Goal: Task Accomplishment & Management: Complete application form

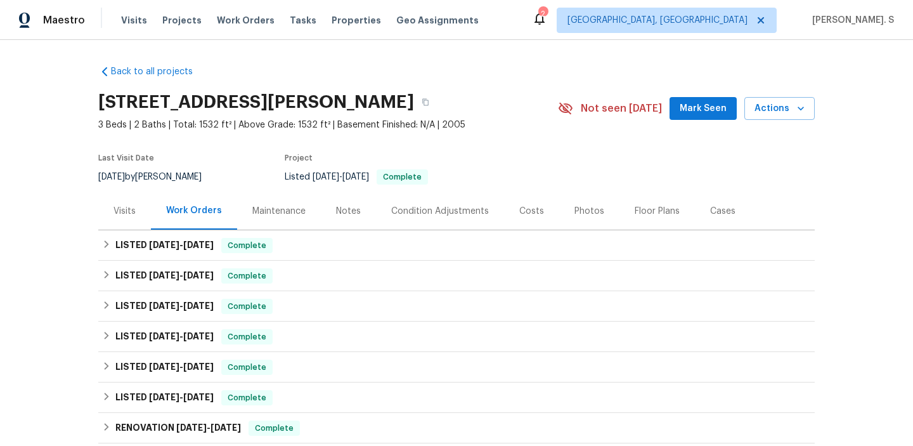
scroll to position [222, 0]
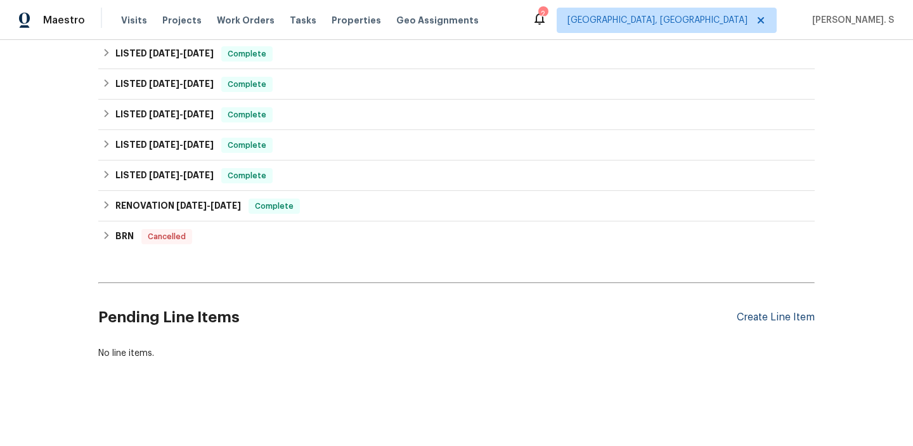
click at [771, 316] on div "Create Line Item" at bounding box center [775, 317] width 78 height 12
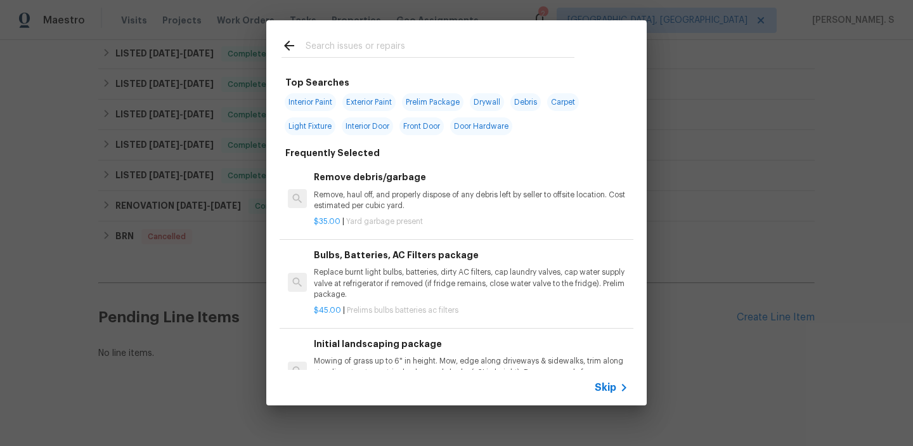
click at [395, 212] on div "$35.00 | Yard garbage present" at bounding box center [471, 219] width 314 height 16
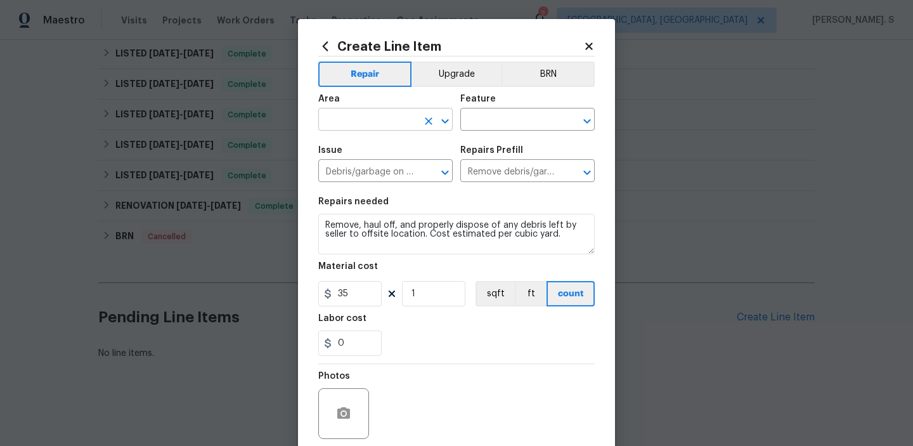
click at [448, 121] on icon "Open" at bounding box center [444, 120] width 15 height 15
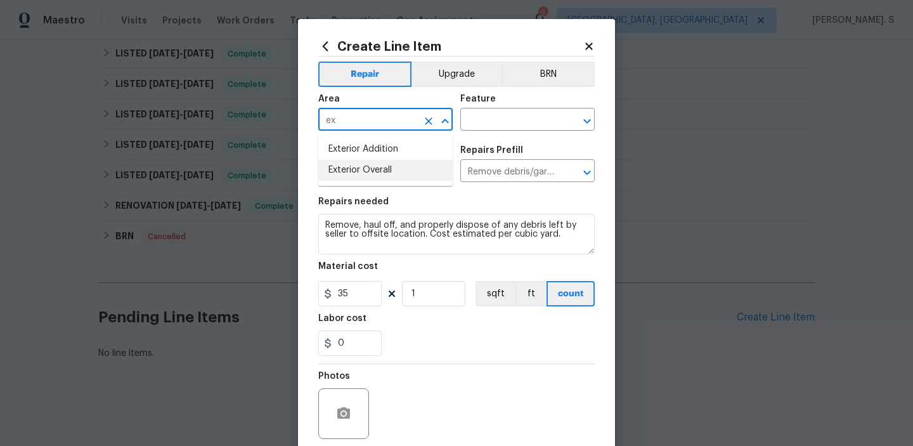
click at [413, 167] on li "Exterior Overall" at bounding box center [385, 170] width 134 height 21
click at [587, 117] on icon "Open" at bounding box center [586, 120] width 15 height 15
type input "Exterior Overall"
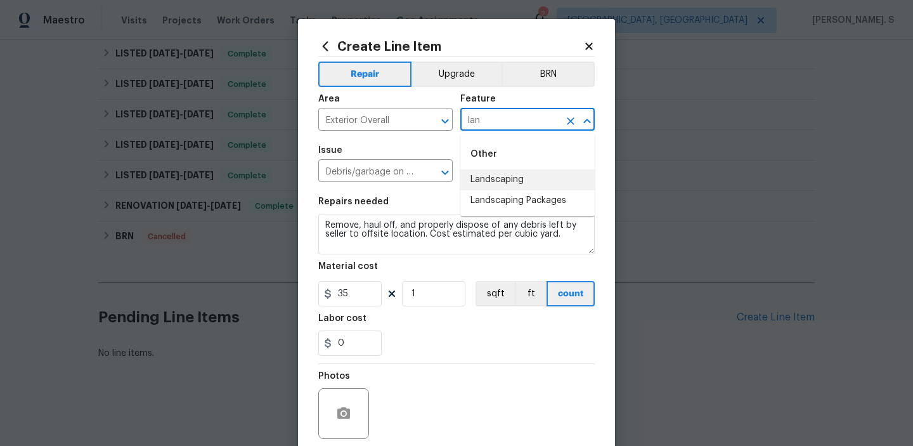
click at [556, 177] on li "Landscaping" at bounding box center [527, 179] width 134 height 21
click at [440, 170] on icon "Open" at bounding box center [444, 172] width 15 height 15
type input "Landscaping"
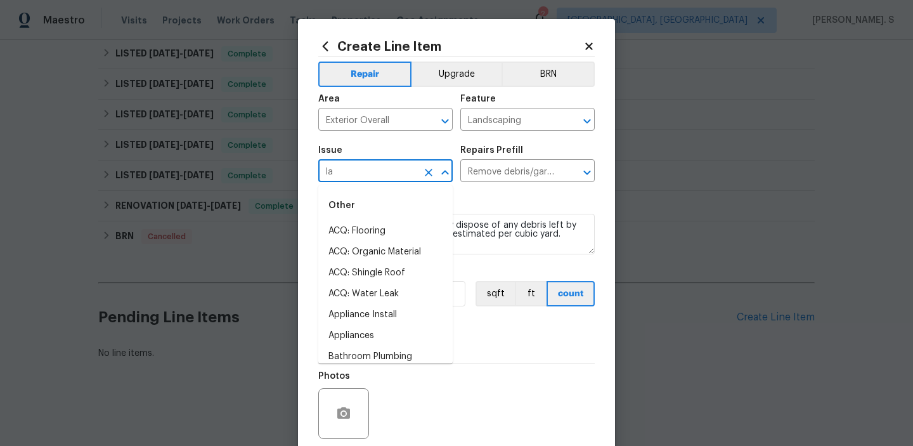
scroll to position [0, 0]
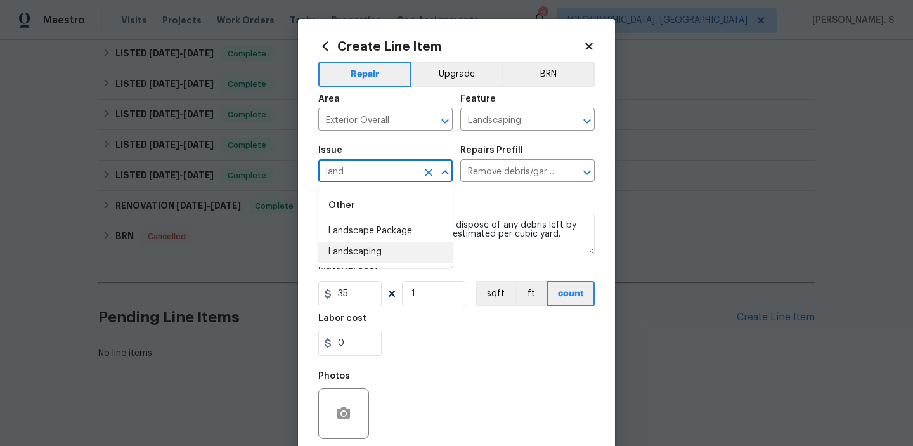
click at [381, 259] on li "Landscaping" at bounding box center [385, 251] width 134 height 21
type input "Landscaping"
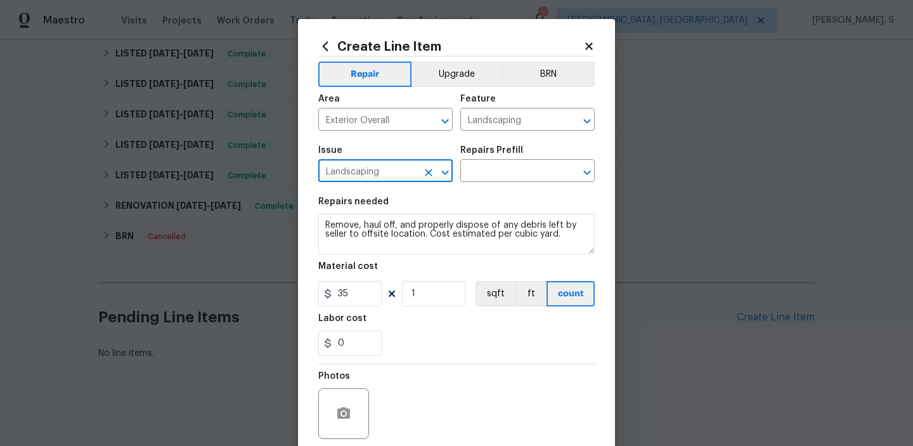
type input "Landscaping"
click at [594, 167] on div "Create Line Item Repair Upgrade BRN Area Exterior Overall ​ Feature Landscaping…" at bounding box center [456, 273] width 317 height 508
click at [589, 171] on icon "Open" at bounding box center [586, 172] width 7 height 4
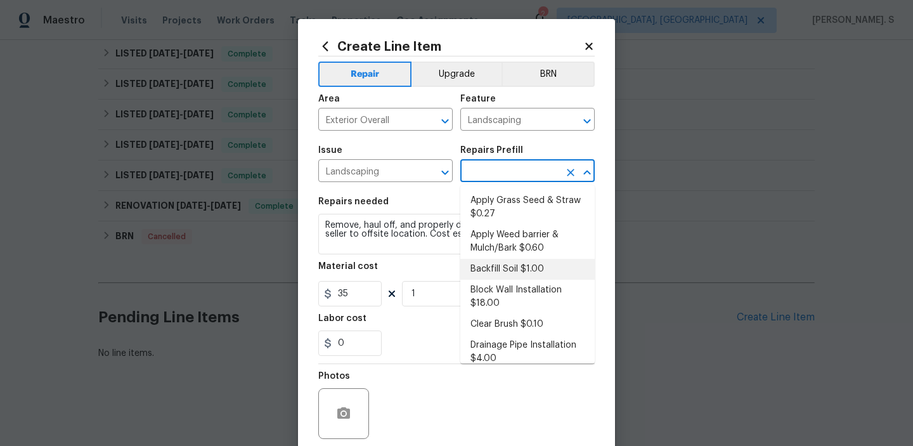
scroll to position [23, 0]
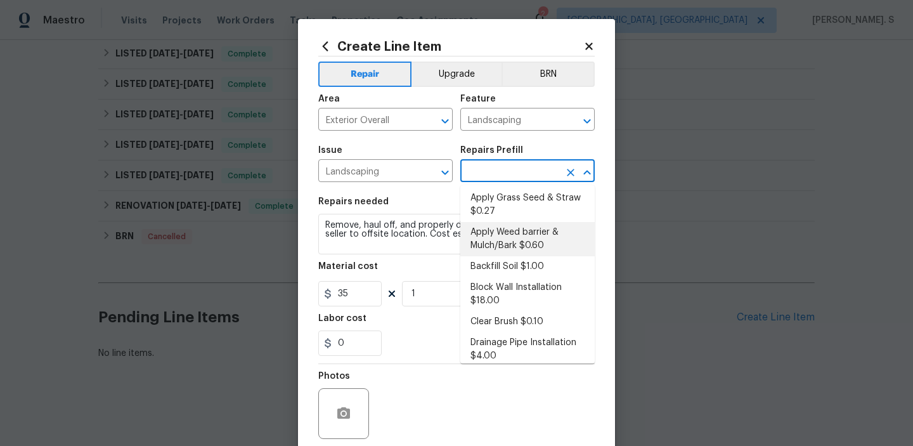
click at [523, 245] on li "Apply Weed barrier & Mulch/Bark $0.60" at bounding box center [527, 239] width 134 height 34
type input "Apply Weed barrier & Mulch/Bark $0.60"
type textarea "Prep the area/ remove all debris and install weed barrier and mulch as directed…"
type input "0.6"
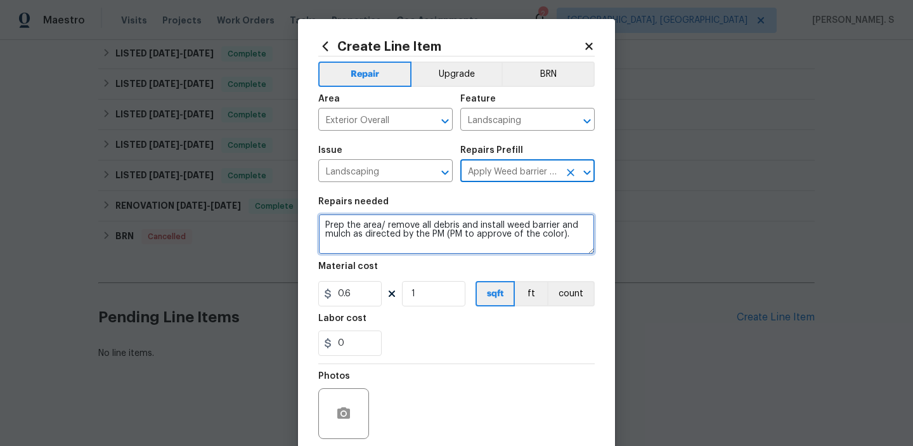
click at [418, 248] on textarea "Prep the area/ remove all debris and install weed barrier and mulch as directed…" at bounding box center [456, 234] width 276 height 41
paste textarea "ull weeds from beds. Remove plant in front of bush."
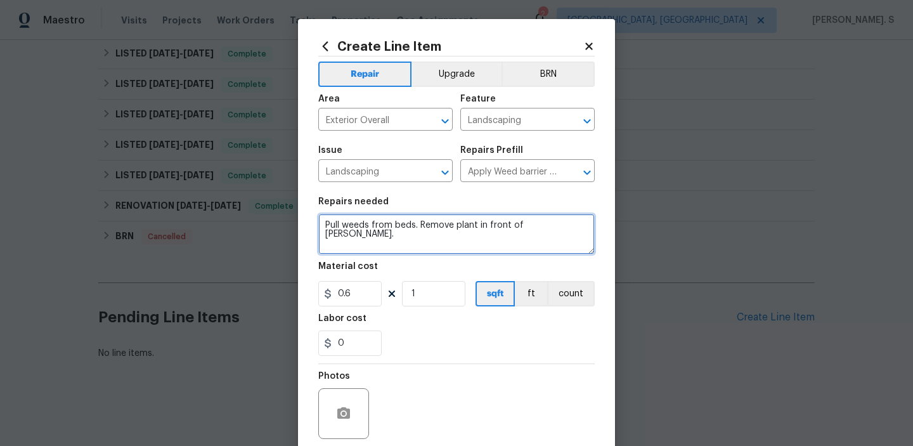
type textarea "Pull weeds from beds. Remove plant in front of bush."
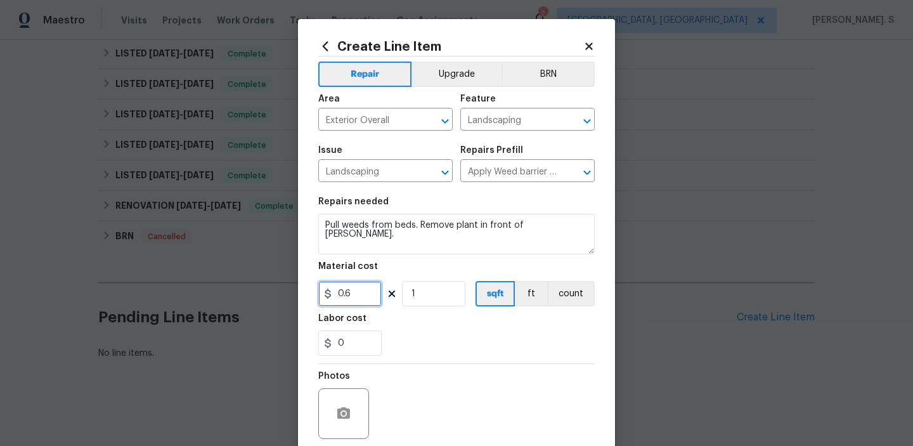
click at [359, 298] on input "0.6" at bounding box center [349, 293] width 63 height 25
type input "75"
click at [340, 411] on icon "button" at bounding box center [343, 412] width 13 height 11
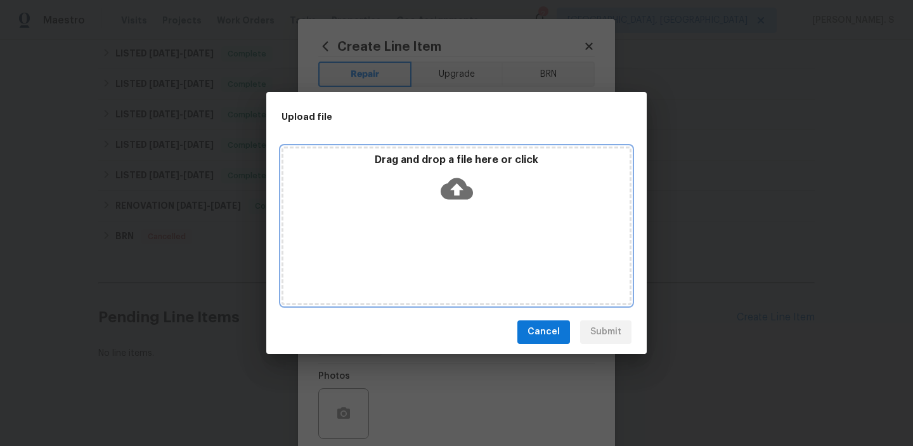
click at [460, 189] on icon at bounding box center [456, 188] width 32 height 22
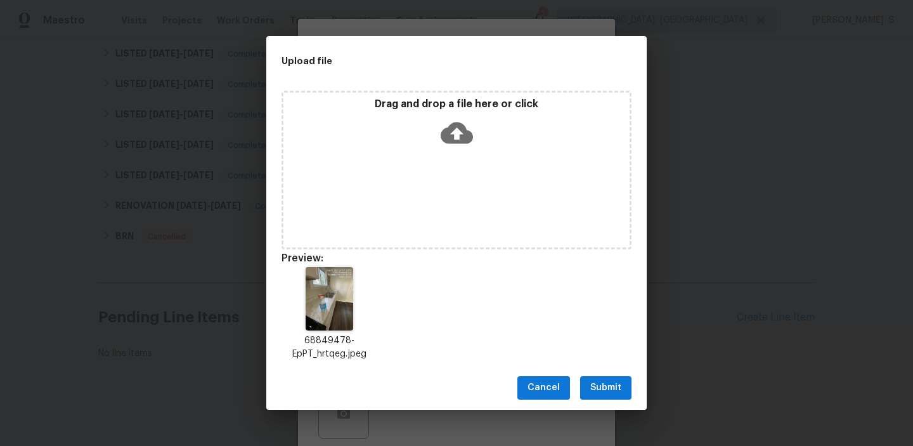
click at [536, 388] on span "Cancel" at bounding box center [543, 388] width 32 height 16
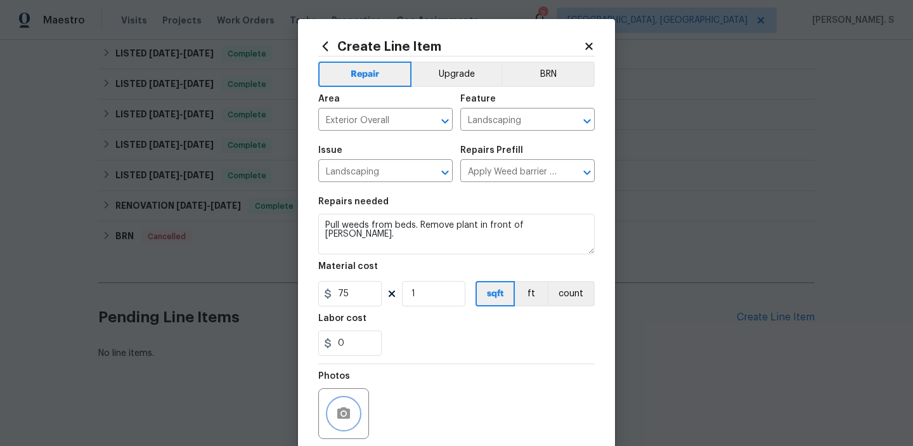
click at [343, 403] on button "button" at bounding box center [343, 413] width 30 height 30
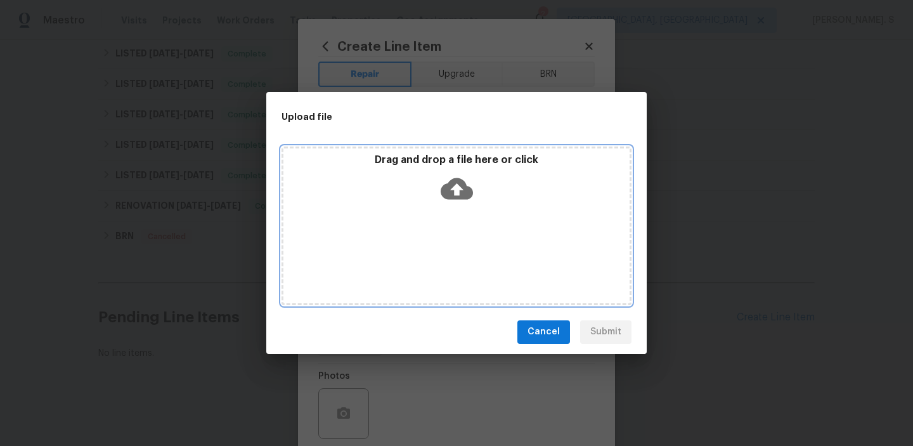
click at [444, 193] on icon at bounding box center [456, 188] width 32 height 22
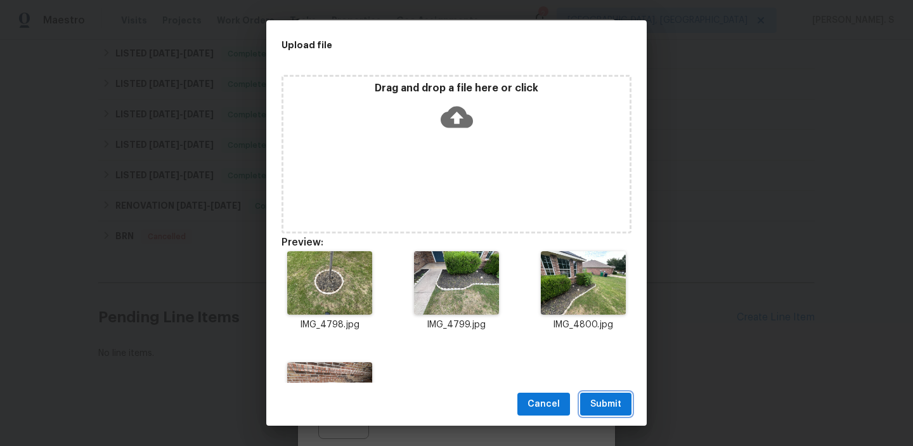
click at [598, 405] on span "Submit" at bounding box center [605, 404] width 31 height 16
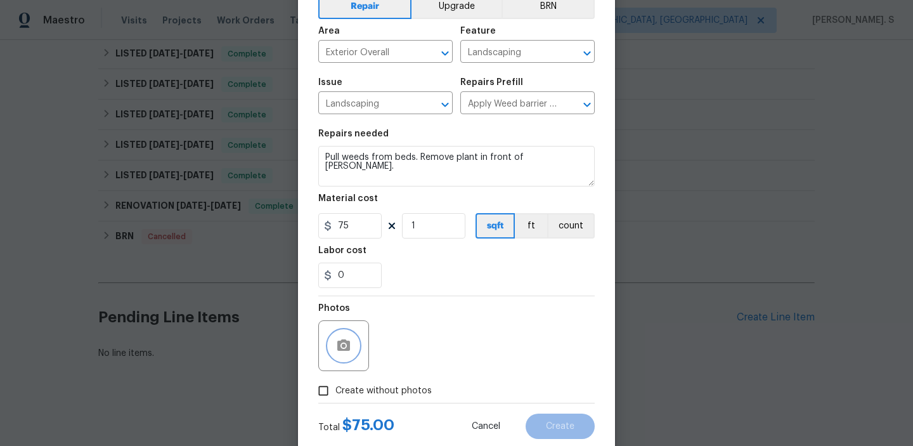
scroll to position [101, 0]
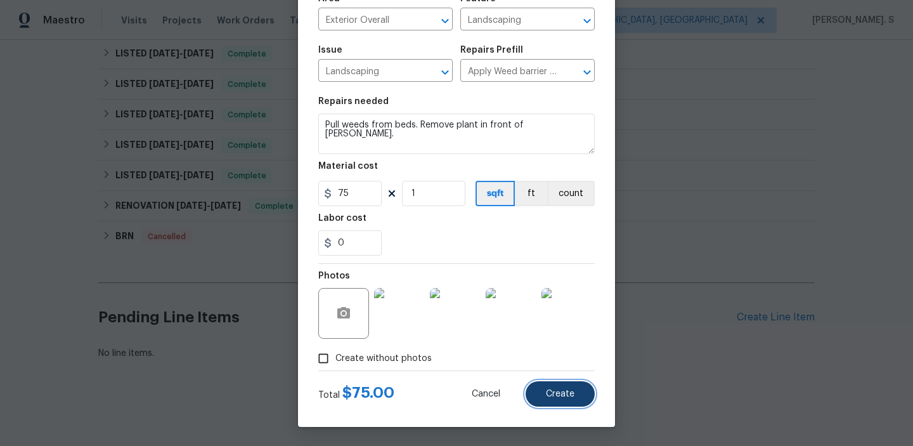
click at [572, 381] on button "Create" at bounding box center [559, 393] width 69 height 25
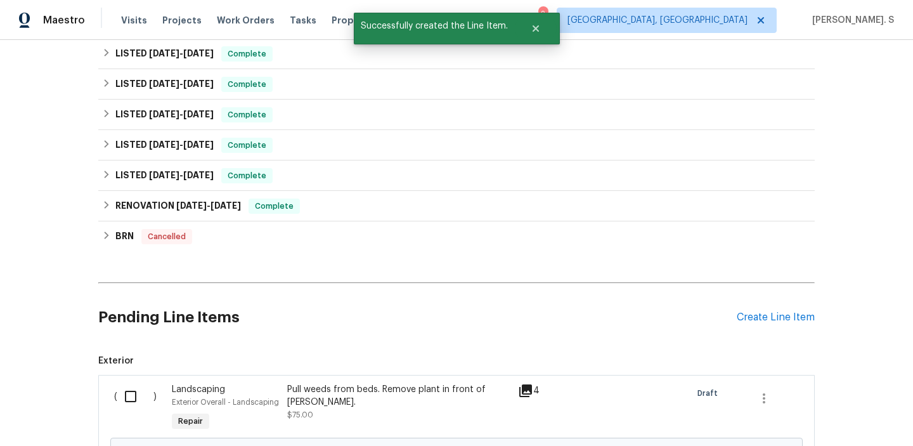
click at [132, 402] on input "checkbox" at bounding box center [135, 396] width 36 height 27
checkbox input "true"
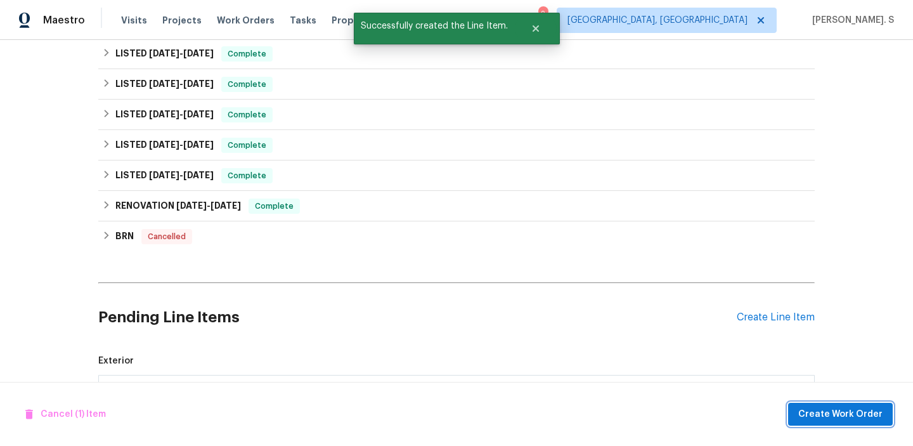
click at [875, 407] on span "Create Work Order" at bounding box center [840, 414] width 84 height 16
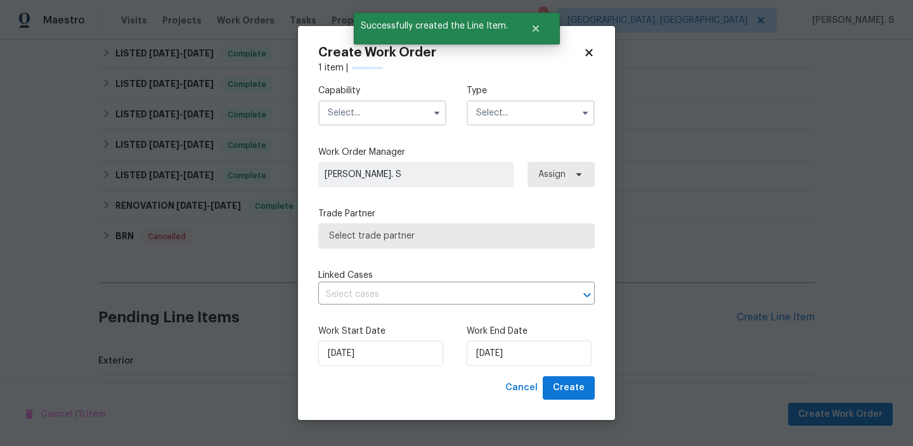
click at [326, 82] on div "Capability Type" at bounding box center [456, 104] width 276 height 61
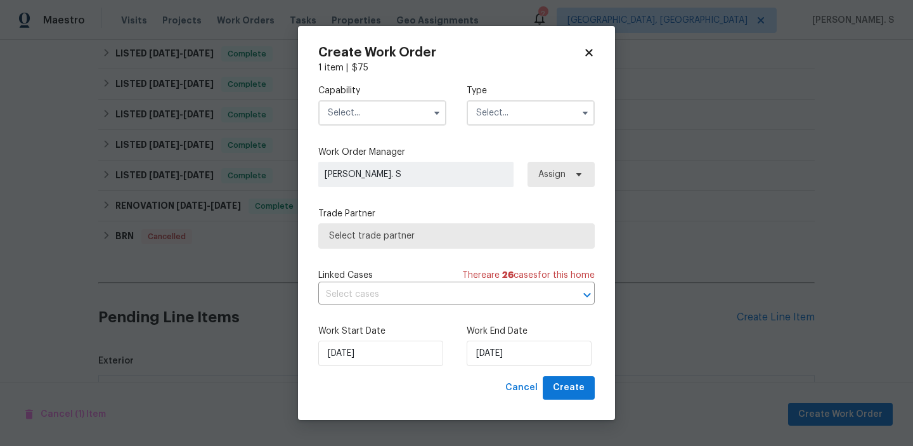
click at [346, 103] on input "text" at bounding box center [382, 112] width 128 height 25
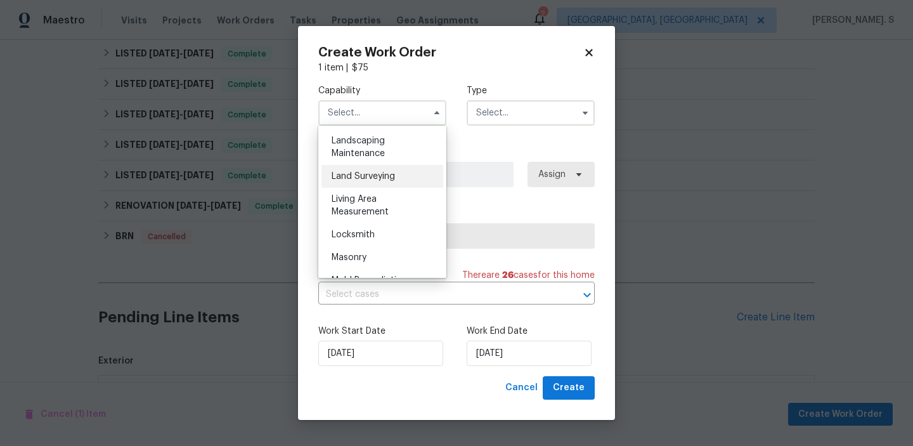
scroll to position [830, 0]
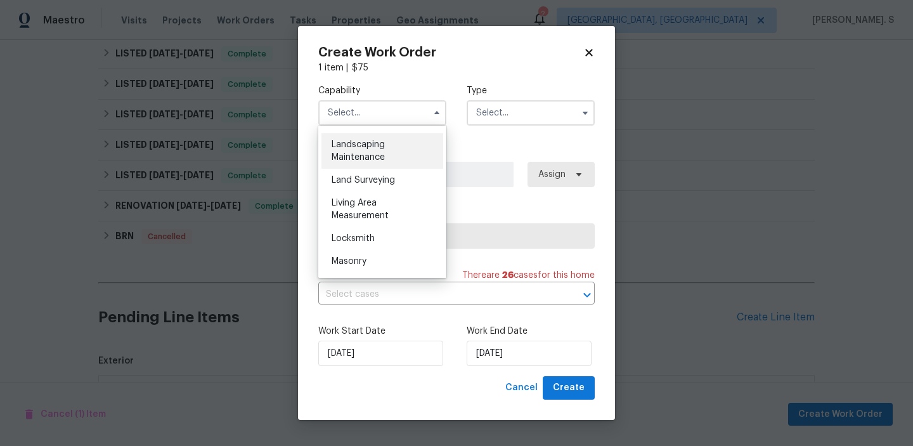
click at [354, 138] on div "Landscaping Maintenance" at bounding box center [382, 150] width 122 height 35
type input "Landscaping Maintenance"
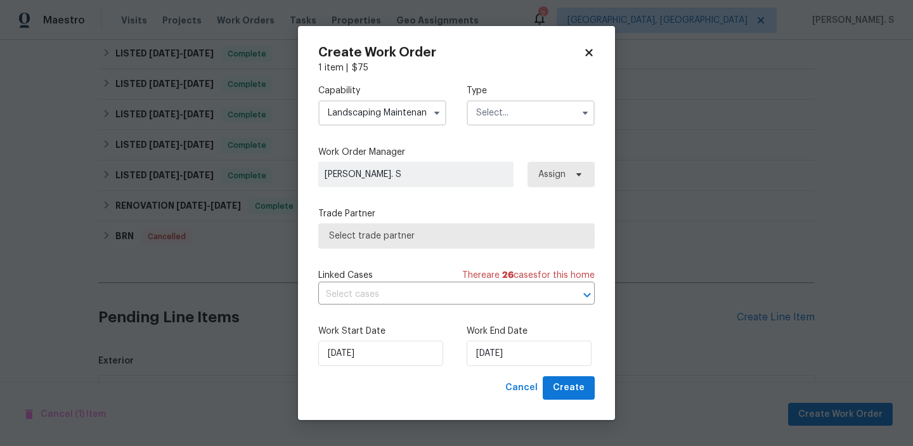
click at [528, 108] on input "text" at bounding box center [530, 112] width 128 height 25
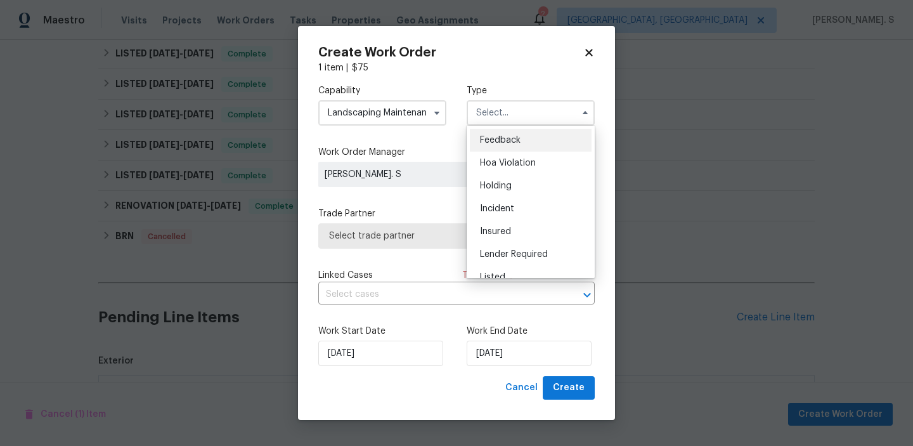
click at [525, 134] on div "Feedback" at bounding box center [531, 140] width 122 height 23
type input "Feedback"
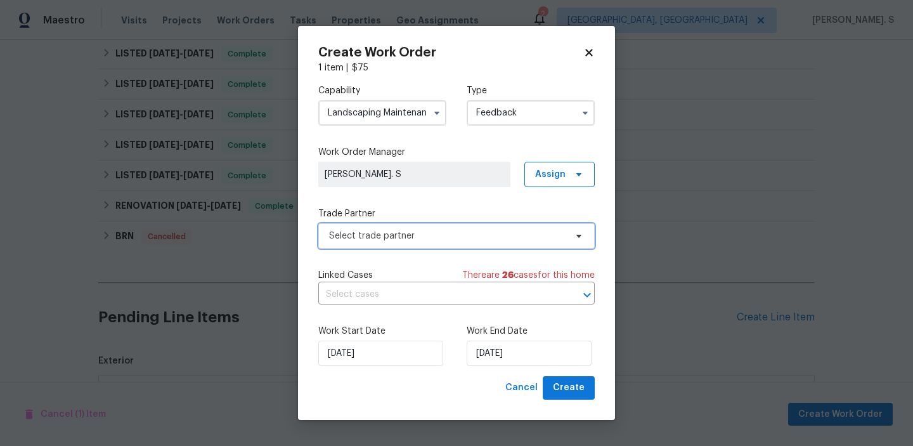
click at [389, 227] on span "Select trade partner" at bounding box center [456, 235] width 276 height 25
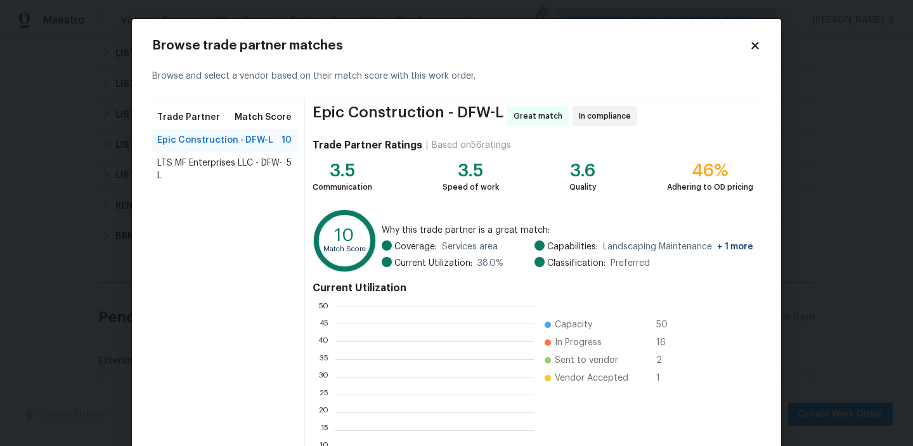
scroll to position [177, 199]
click at [282, 158] on span "LTS MF Enterprises LLC - DFW-L" at bounding box center [221, 169] width 129 height 25
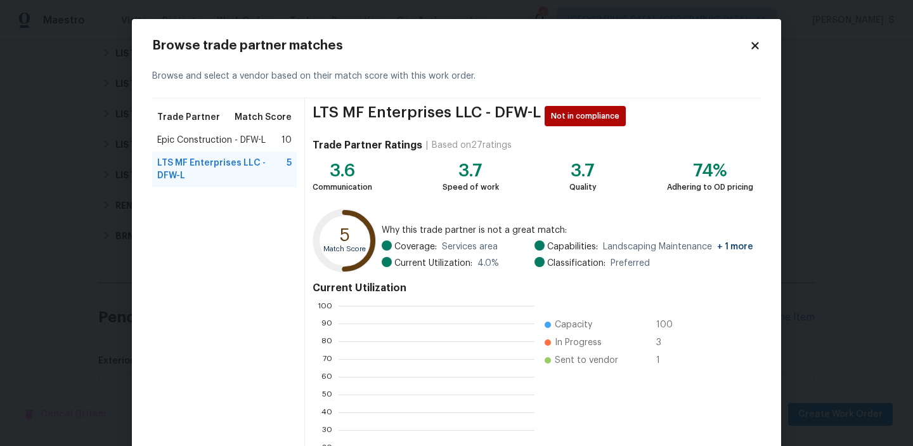
scroll to position [1, 1]
click at [259, 133] on div "Epic Construction - DFW-L 10" at bounding box center [224, 140] width 144 height 23
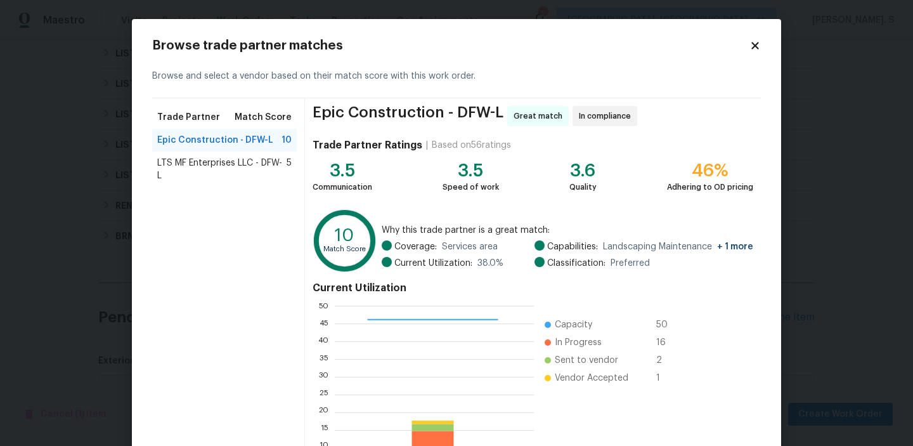
scroll to position [113, 0]
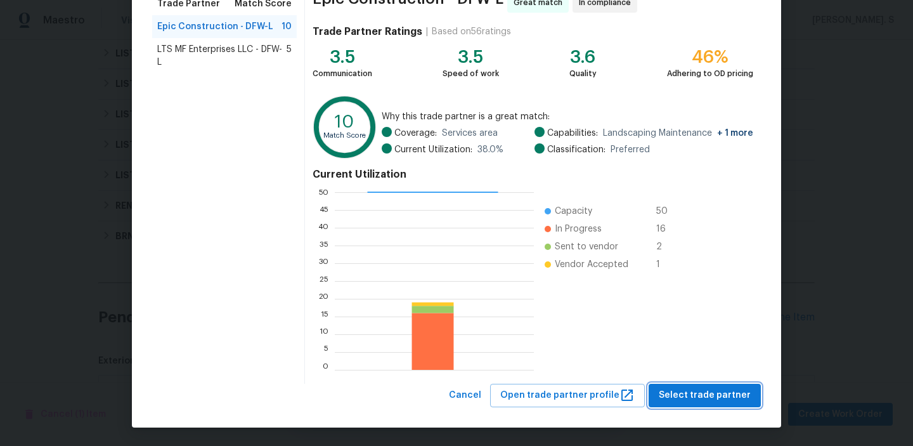
click at [689, 393] on span "Select trade partner" at bounding box center [704, 395] width 92 height 16
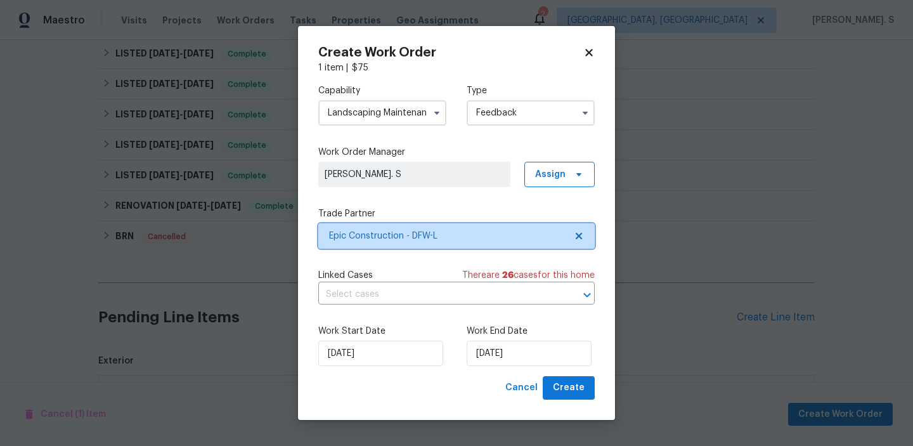
scroll to position [0, 0]
click at [394, 284] on div "Linked Cases There are 26 case s for this home ​" at bounding box center [456, 286] width 276 height 35
click at [392, 290] on input "text" at bounding box center [438, 295] width 241 height 20
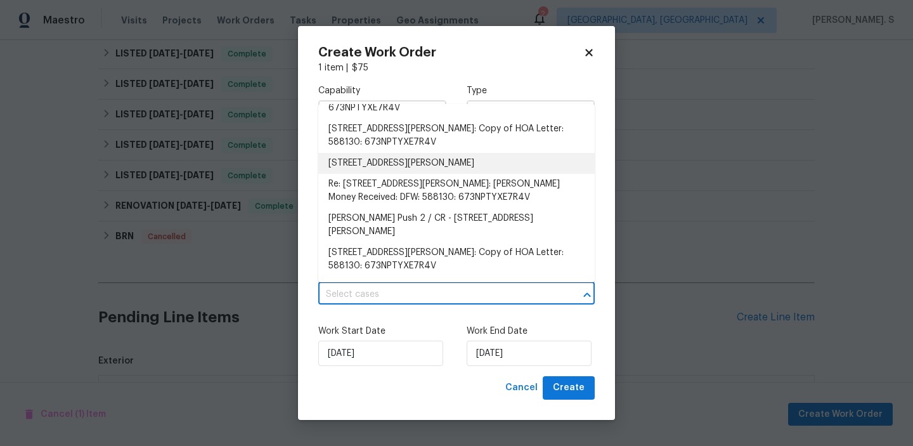
scroll to position [23, 0]
click at [390, 167] on li "3600 Beatriz Dr, Denton, TX 76207" at bounding box center [456, 164] width 276 height 21
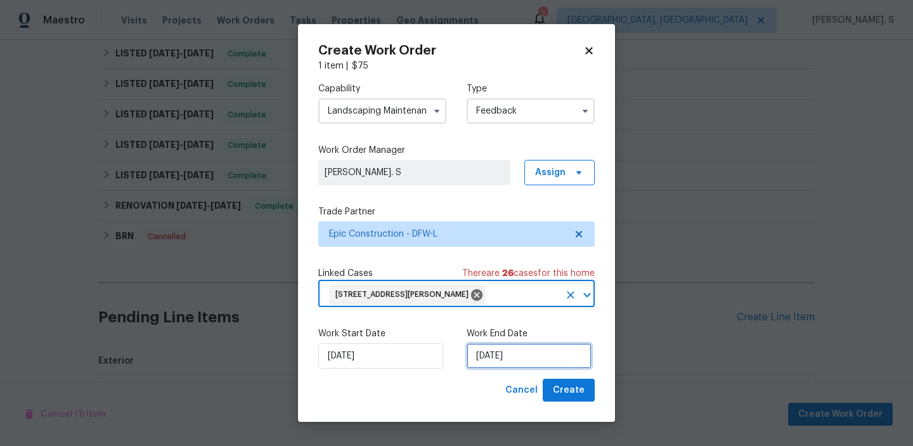
click at [478, 354] on input "[DATE]" at bounding box center [528, 355] width 125 height 25
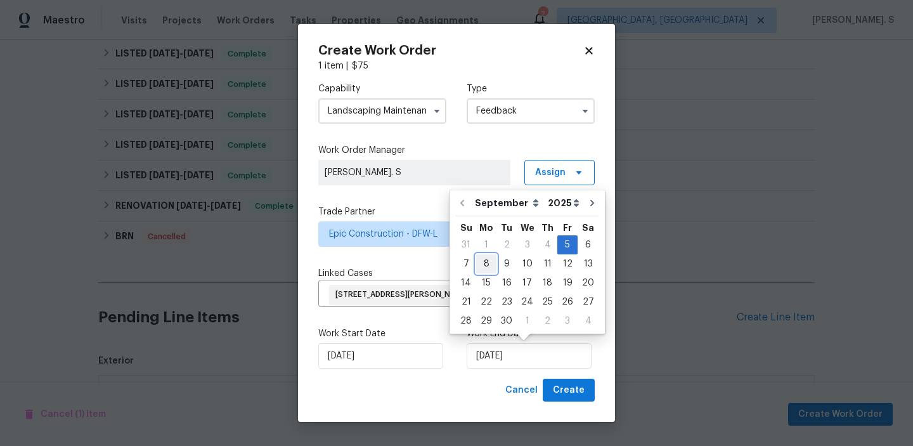
click at [480, 264] on div "8" at bounding box center [486, 264] width 20 height 18
type input "9/8/2025"
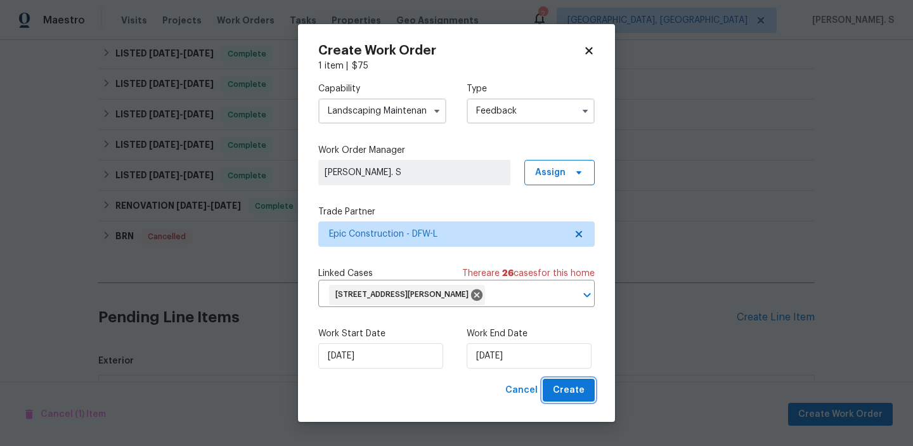
click at [582, 386] on span "Create" at bounding box center [569, 390] width 32 height 16
checkbox input "false"
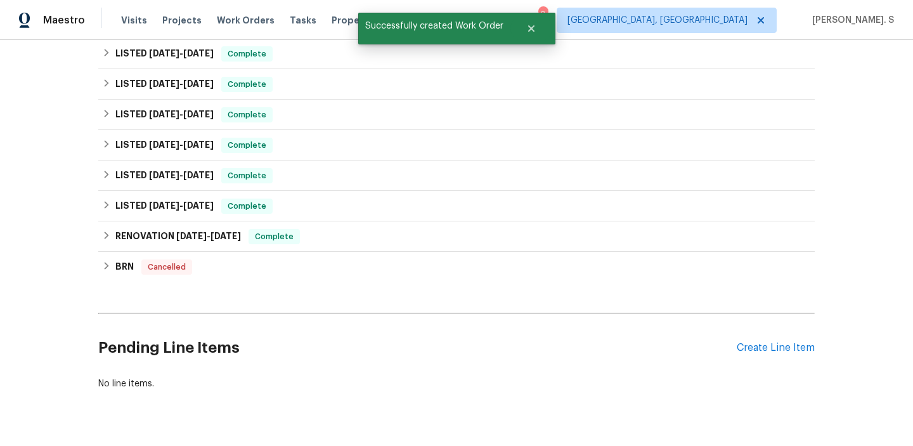
scroll to position [0, 0]
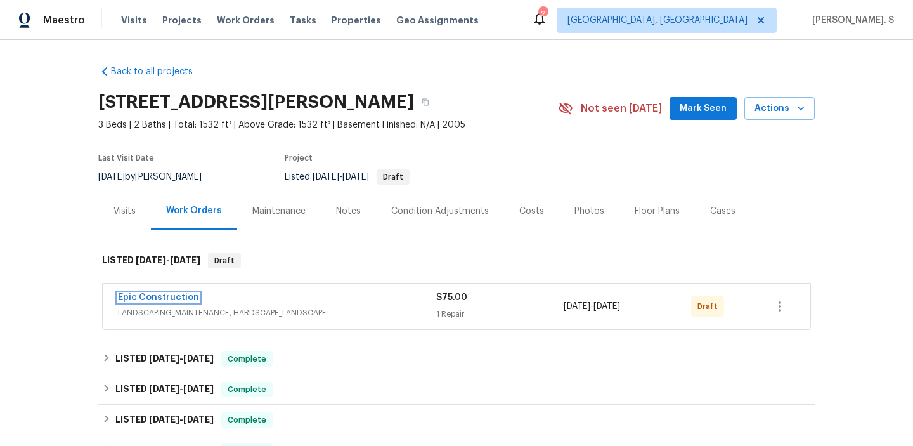
click at [167, 295] on link "Epic Construction" at bounding box center [158, 297] width 81 height 9
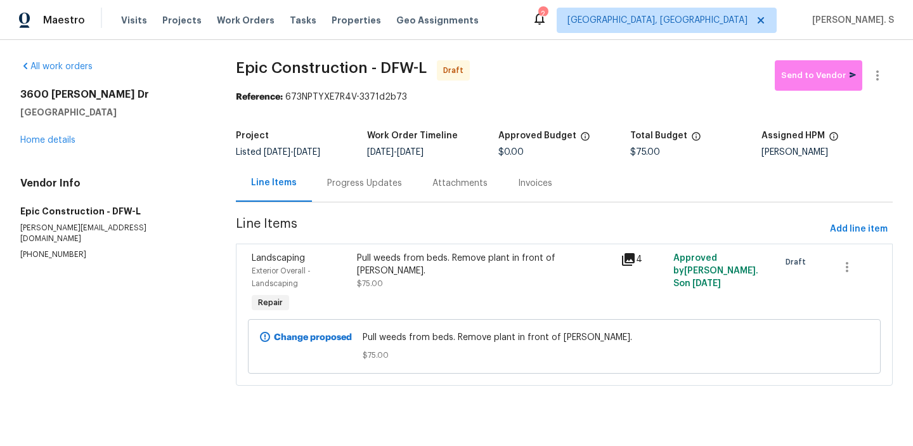
click at [341, 176] on div "Progress Updates" at bounding box center [364, 182] width 105 height 37
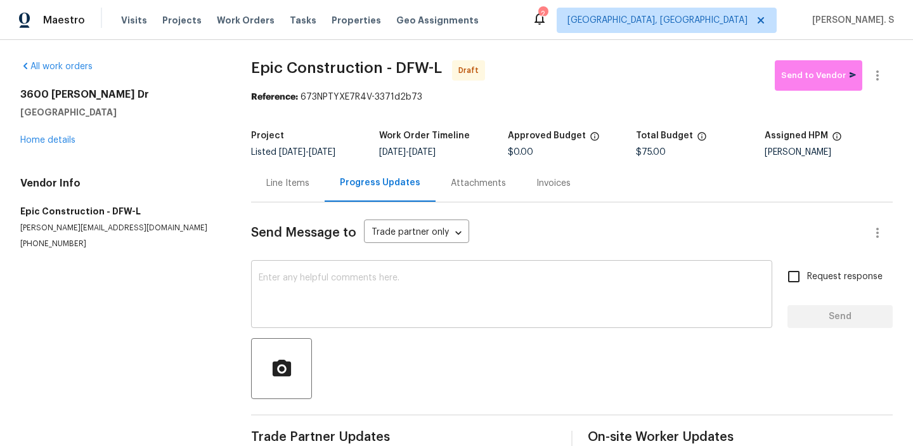
click at [377, 313] on textarea at bounding box center [512, 295] width 506 height 44
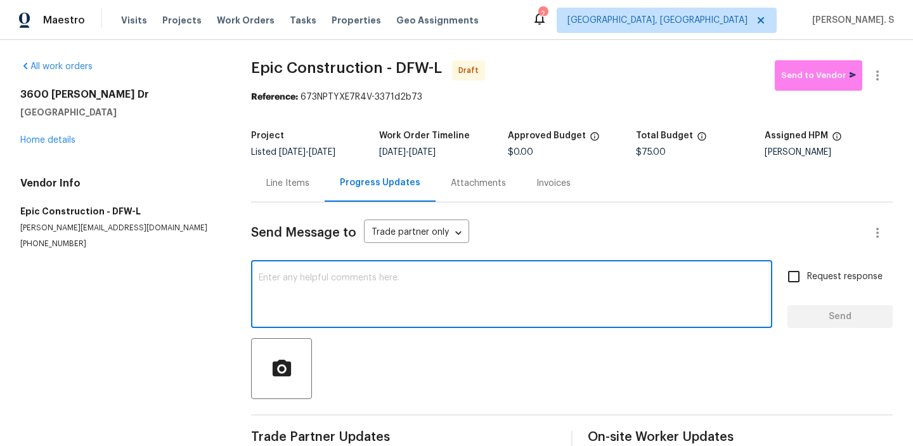
paste textarea "Hi this is Glory with Opendoor. I’m confirming you received the WO for the prop…"
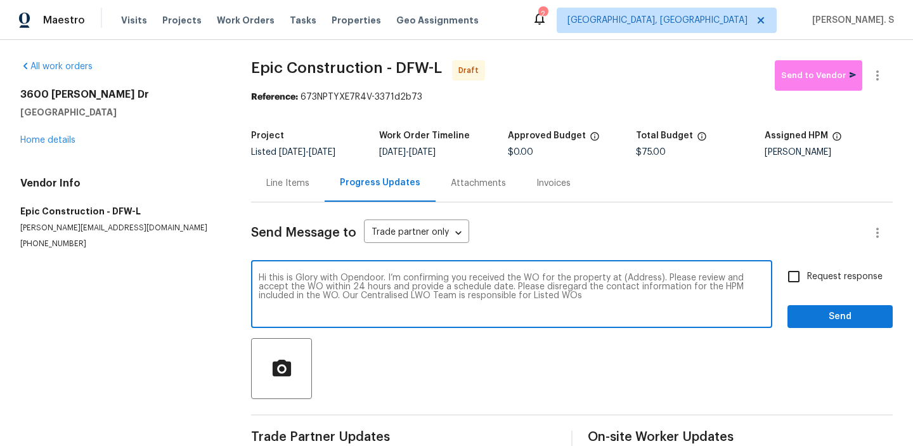
click at [635, 276] on textarea "Hi this is Glory with Opendoor. I’m confirming you received the WO for the prop…" at bounding box center [512, 295] width 506 height 44
paste textarea "3600 Beatriz Dr, Denton, TX 76207"
type textarea "Hi this is Glory with Opendoor. I’m confirming you received the WO for the prop…"
click at [876, 80] on icon "button" at bounding box center [876, 75] width 15 height 15
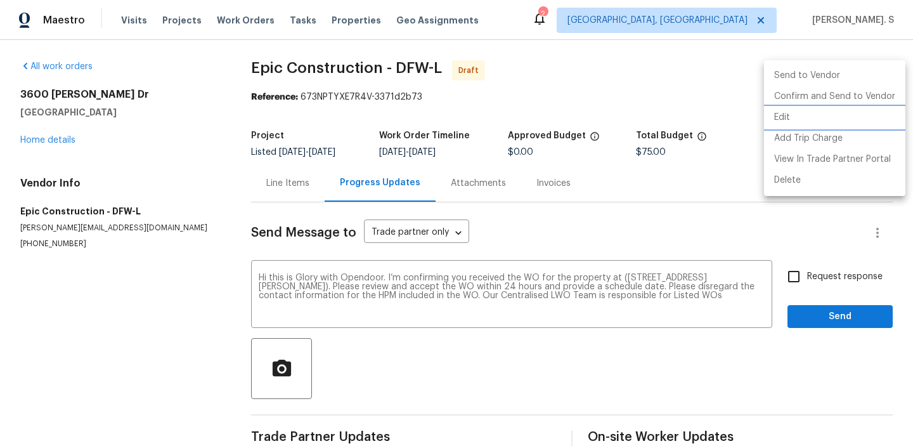
click at [828, 115] on li "Edit" at bounding box center [834, 117] width 141 height 21
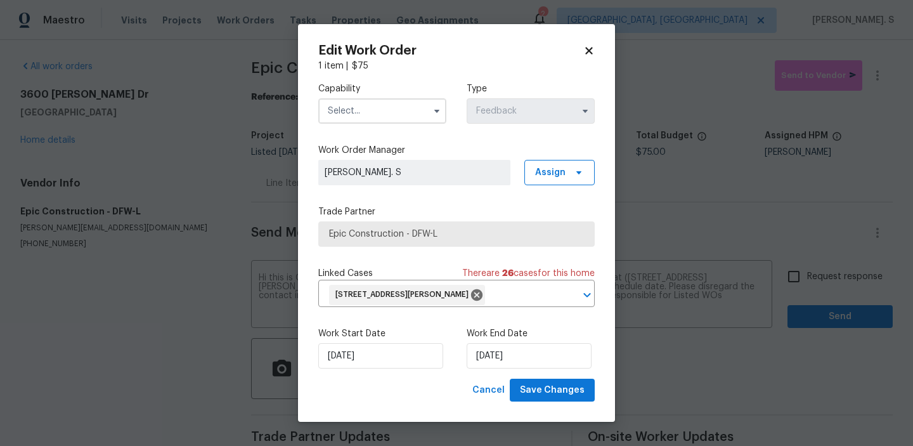
click at [406, 109] on input "text" at bounding box center [382, 110] width 128 height 25
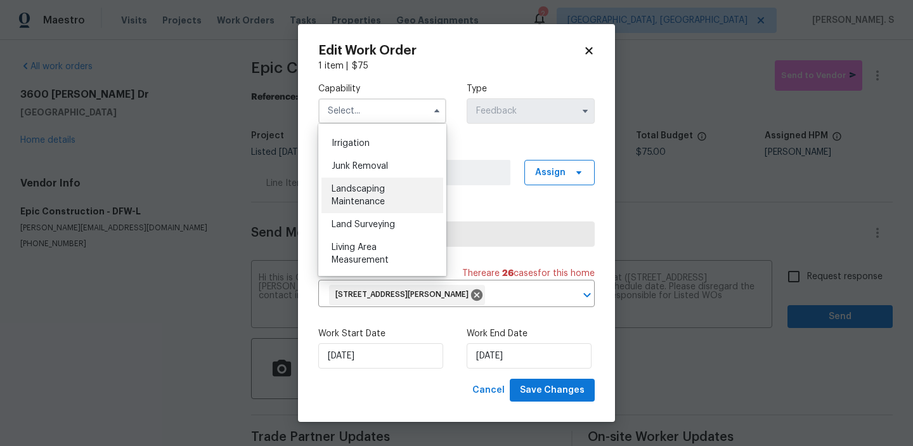
scroll to position [784, 0]
click at [390, 190] on div "Landscaping Maintenance" at bounding box center [382, 194] width 122 height 35
type input "Landscaping Maintenance"
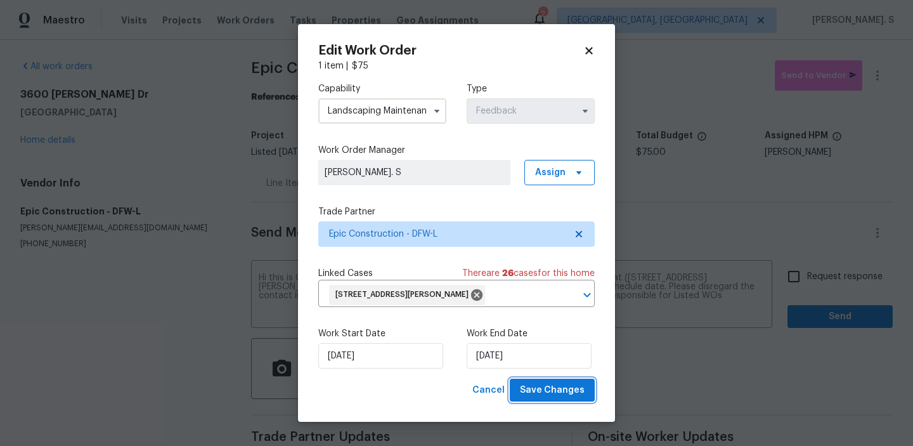
click at [560, 381] on button "Save Changes" at bounding box center [552, 389] width 85 height 23
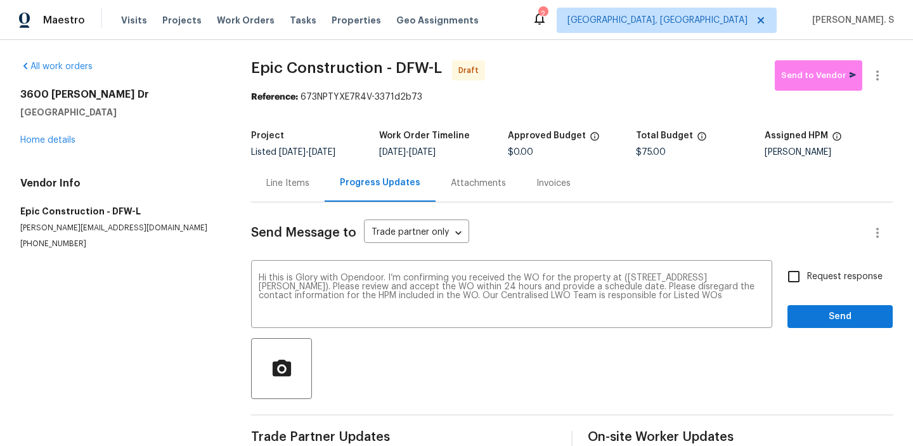
click at [816, 274] on body "Maestro Visits Projects Work Orders Tasks Properties Geo Assignments 2 Albuquer…" at bounding box center [456, 223] width 913 height 446
click at [816, 274] on span "Request response" at bounding box center [844, 276] width 75 height 13
click at [807, 274] on input "Request response" at bounding box center [793, 276] width 27 height 27
checkbox input "true"
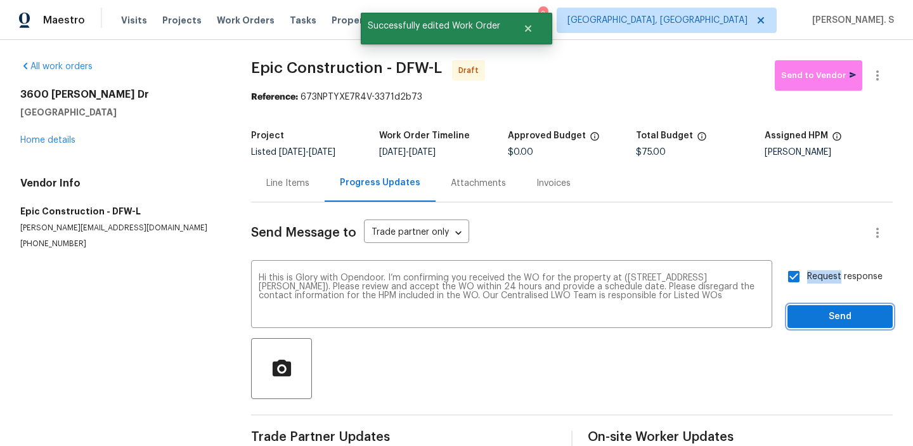
click at [817, 319] on span "Send" at bounding box center [839, 317] width 85 height 16
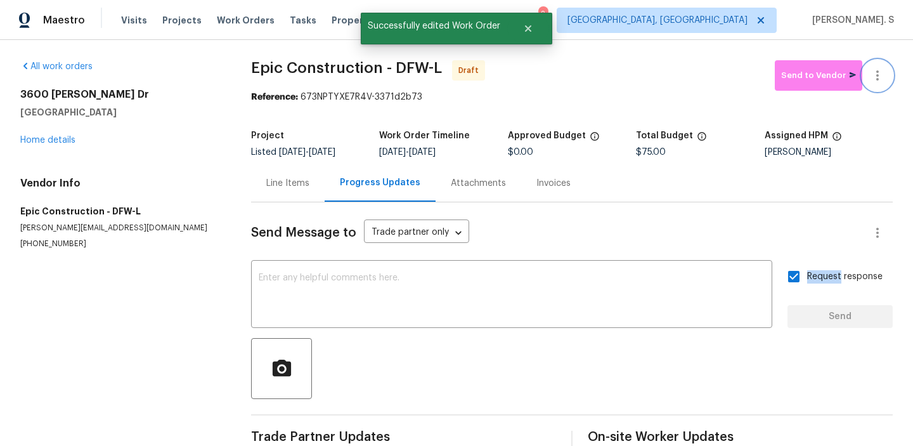
click at [874, 70] on icon "button" at bounding box center [876, 75] width 15 height 15
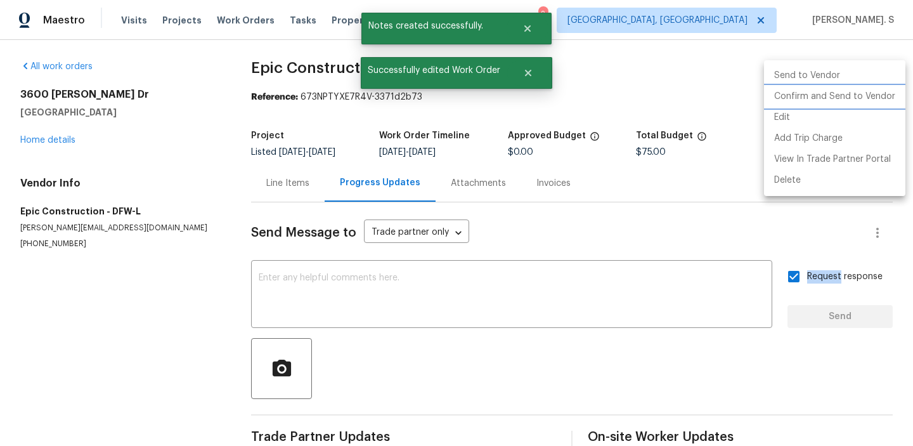
click at [850, 99] on li "Confirm and Send to Vendor" at bounding box center [834, 96] width 141 height 21
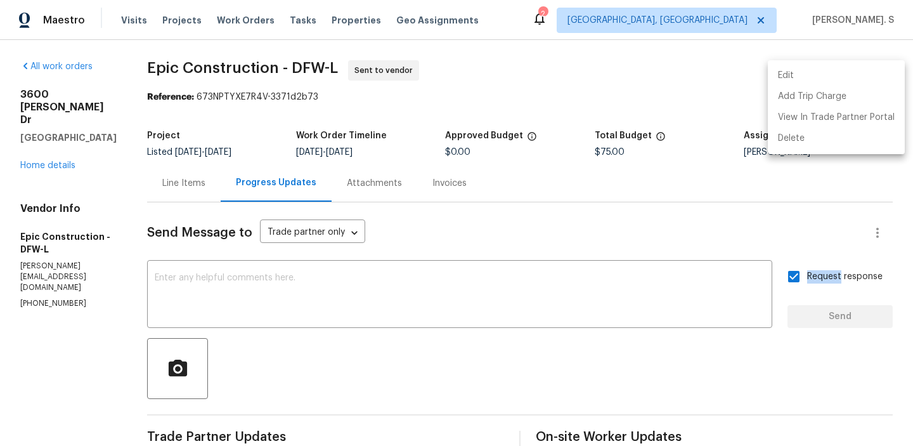
click at [346, 282] on div at bounding box center [456, 223] width 913 height 446
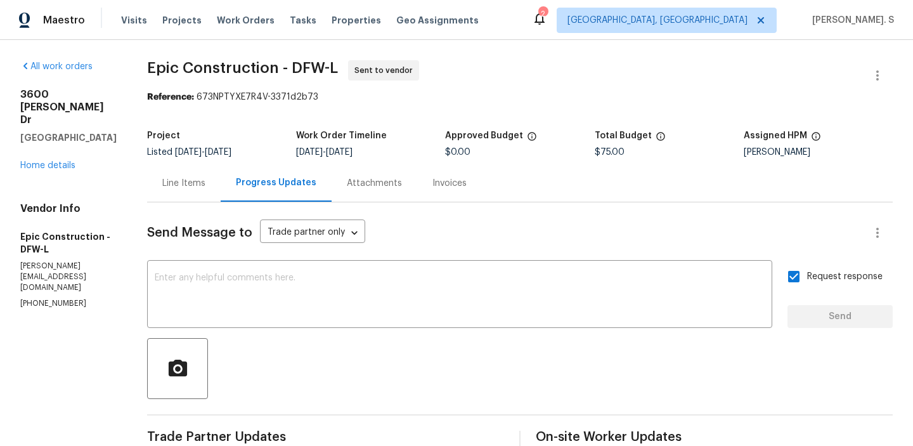
click at [346, 282] on textarea at bounding box center [460, 295] width 610 height 44
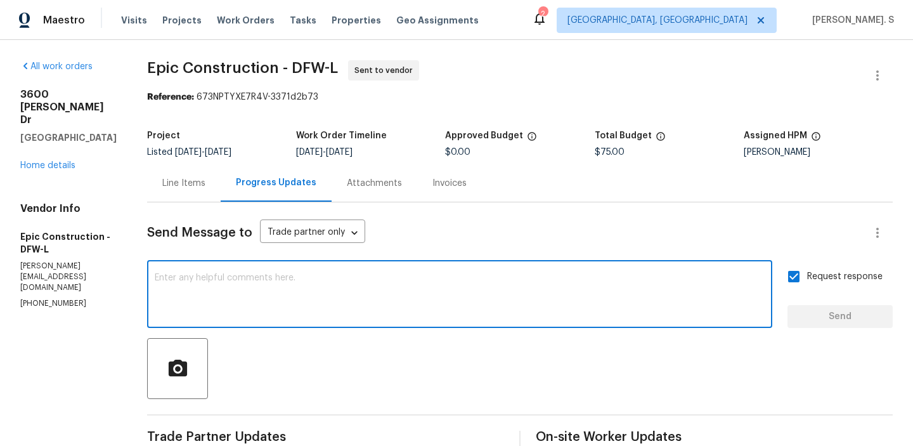
click at [254, 72] on span "Epic Construction - DFW-L" at bounding box center [242, 67] width 191 height 15
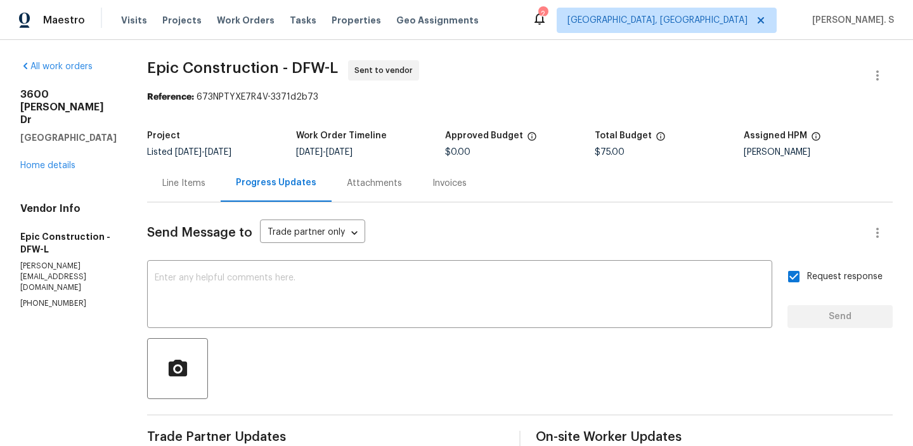
click at [254, 72] on span "Epic Construction - DFW-L" at bounding box center [242, 67] width 191 height 15
copy span "Epic Construction - DFW-L"
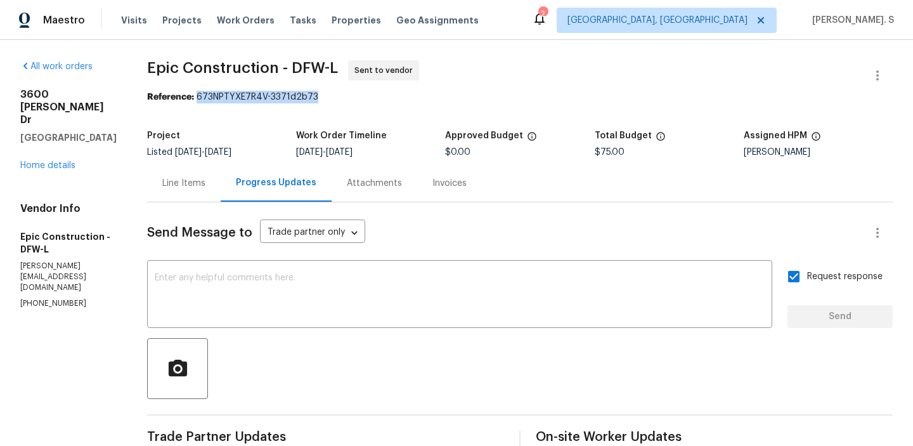
drag, startPoint x: 198, startPoint y: 97, endPoint x: 494, endPoint y: 97, distance: 296.6
click at [494, 97] on div "Reference: 673NPTYXE7R4V-3371d2b73" at bounding box center [519, 97] width 745 height 13
copy div "673NPTYXE7R4V-3371d2b73"
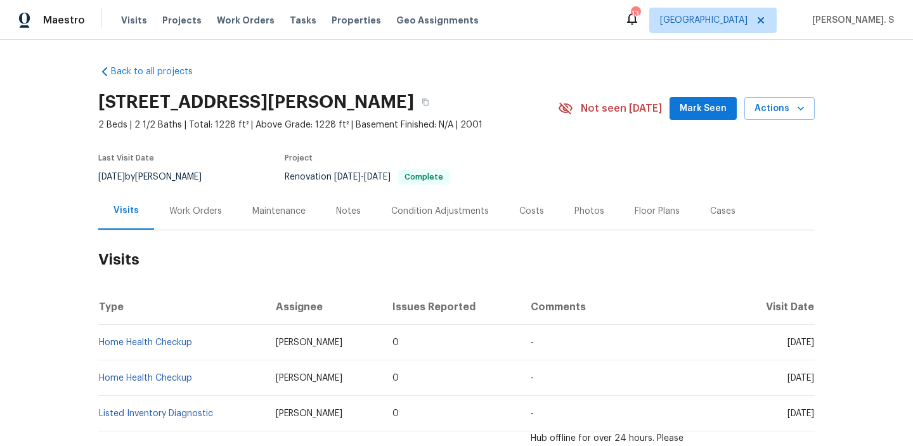
click at [221, 210] on div "Work Orders" at bounding box center [195, 210] width 83 height 37
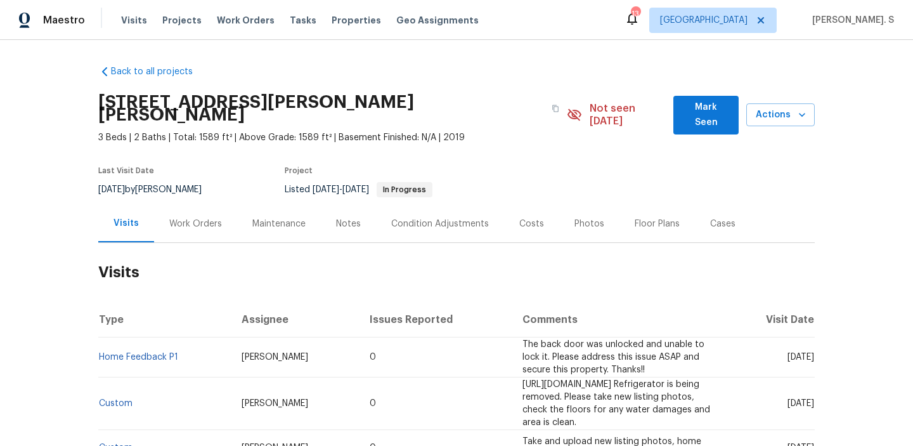
click at [172, 223] on div "Work Orders" at bounding box center [195, 223] width 83 height 37
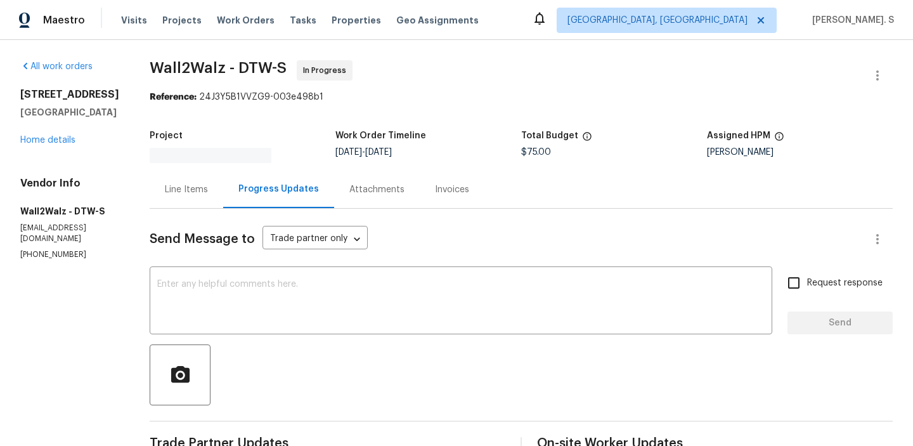
scroll to position [139, 0]
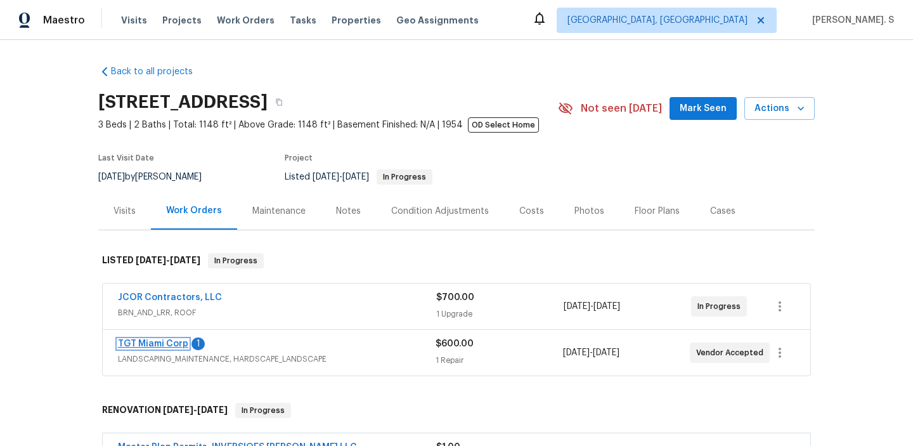
click at [170, 341] on link "TGT Miami Corp" at bounding box center [153, 343] width 70 height 9
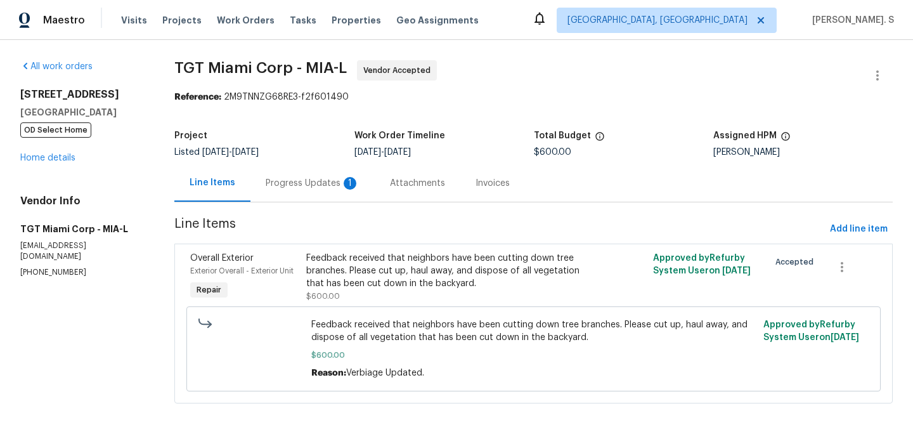
click at [328, 180] on div "Progress Updates 1" at bounding box center [313, 183] width 94 height 13
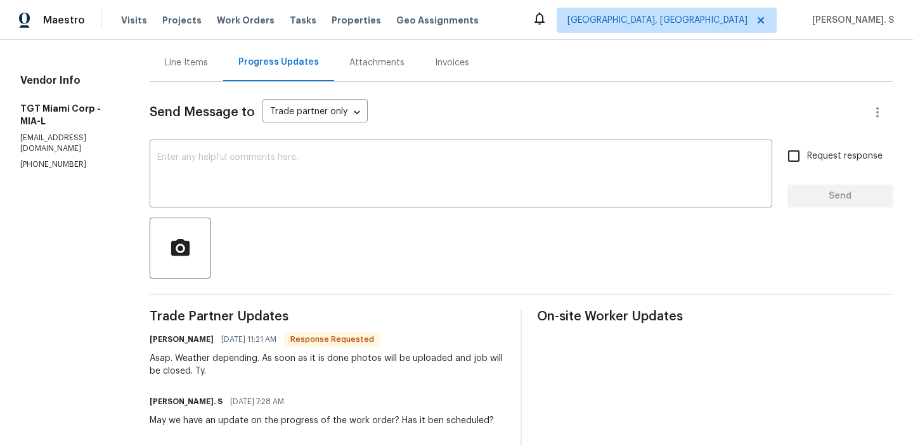
scroll to position [129, 0]
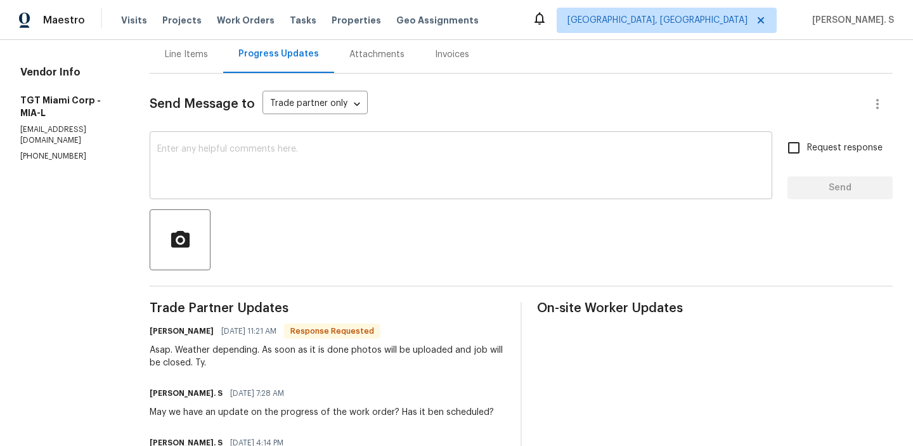
click at [351, 182] on textarea at bounding box center [460, 166] width 607 height 44
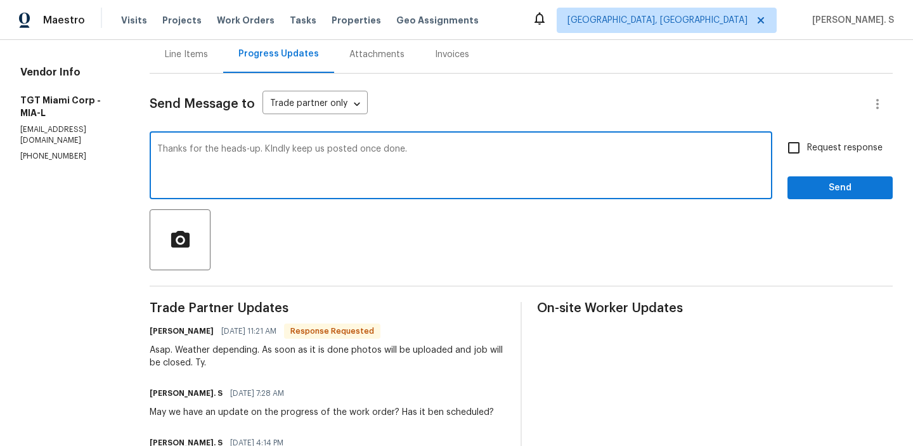
type textarea "Thanks for the heads-up. KIndly keep us posted once done."
click at [247, 346] on div "Asap. Weather depending. As soon as it is done photos will be uploaded and job …" at bounding box center [328, 355] width 356 height 25
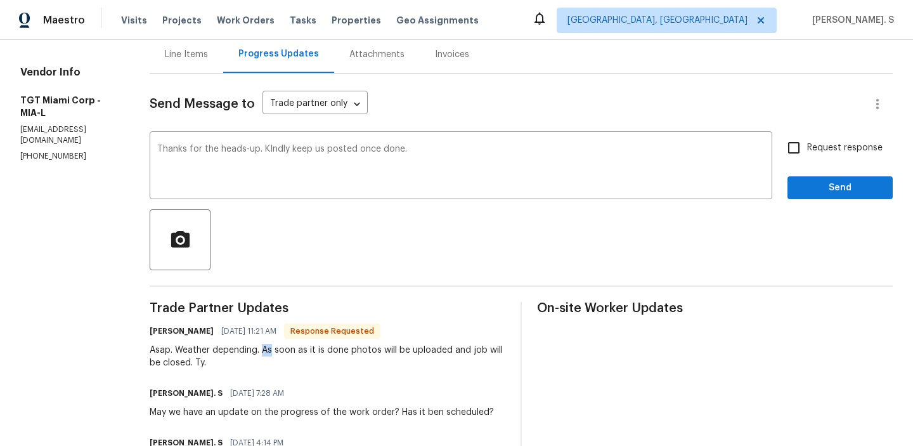
click at [247, 346] on div "Asap. Weather depending. As soon as it is done photos will be uploaded and job …" at bounding box center [328, 355] width 356 height 25
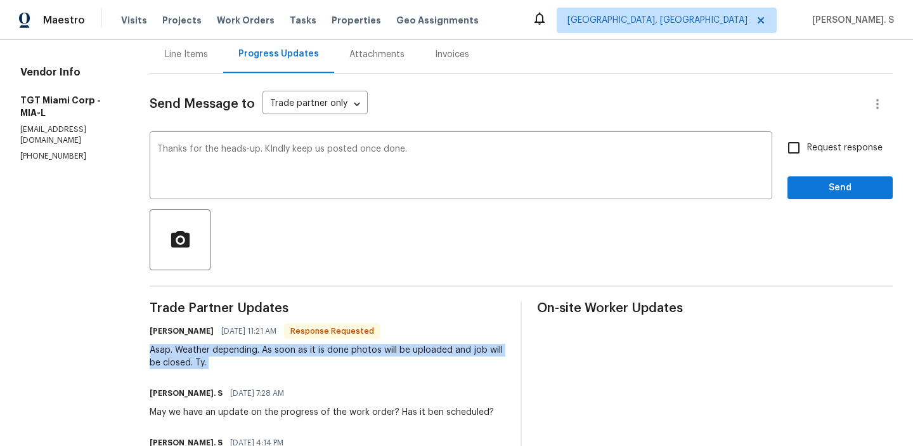
copy div "Asap. Weather depending. As soon as it is done photos will be uploaded and job …"
click at [820, 176] on button "Send" at bounding box center [839, 187] width 105 height 23
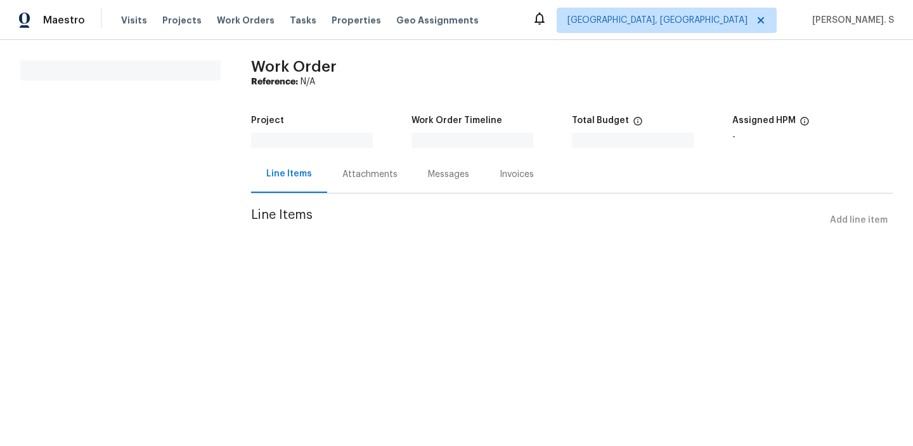
click at [65, 131] on section "All work orders" at bounding box center [120, 153] width 200 height 187
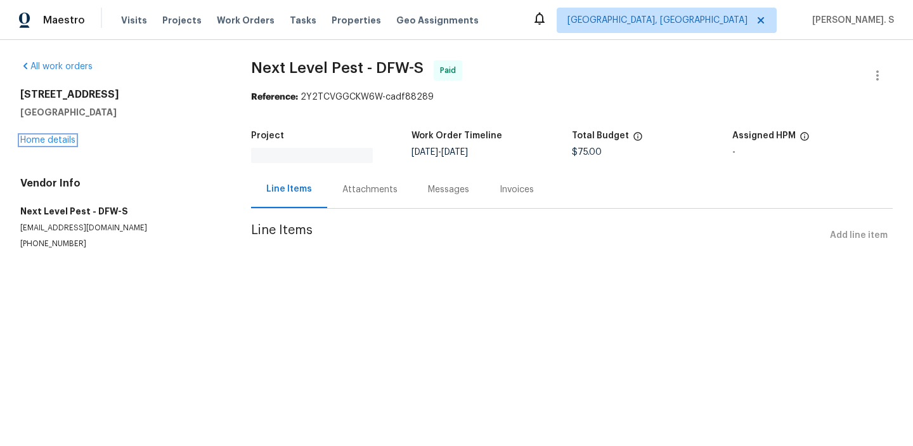
click at [60, 144] on link "Home details" at bounding box center [47, 140] width 55 height 9
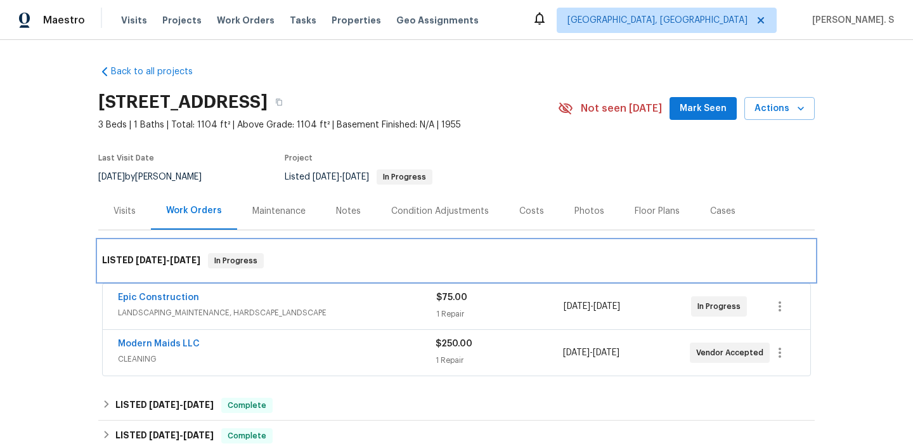
click at [187, 253] on h6 "LISTED 8/27/25 - 9/3/25" at bounding box center [151, 260] width 98 height 15
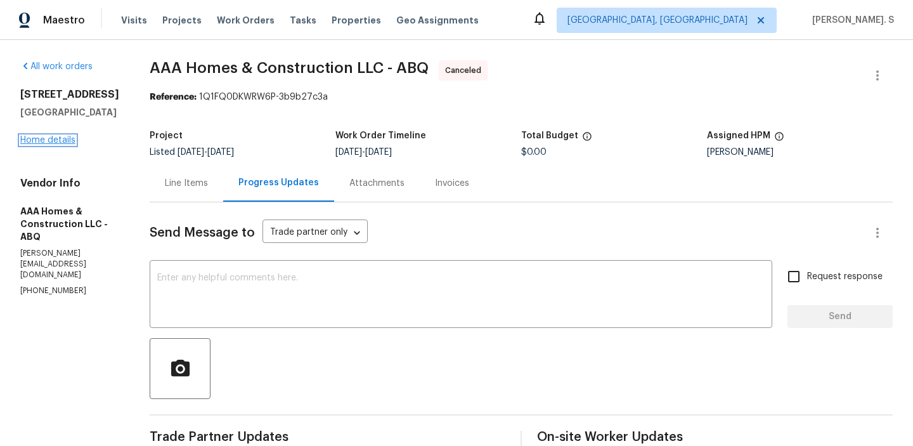
click at [68, 144] on link "Home details" at bounding box center [47, 140] width 55 height 9
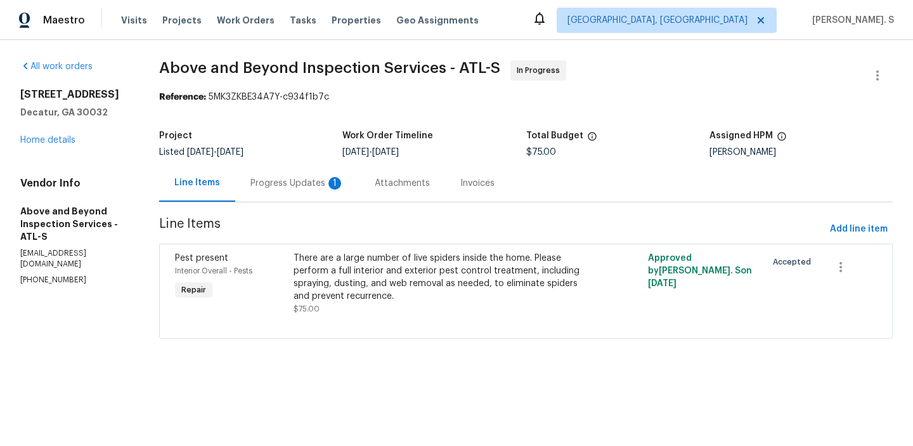
click at [344, 188] on div "Progress Updates 1" at bounding box center [297, 183] width 94 height 13
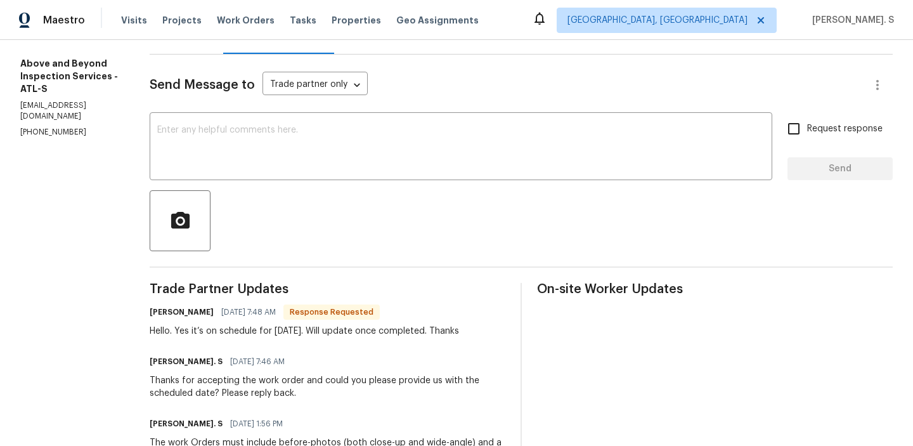
scroll to position [149, 0]
click at [324, 132] on textarea at bounding box center [460, 146] width 607 height 44
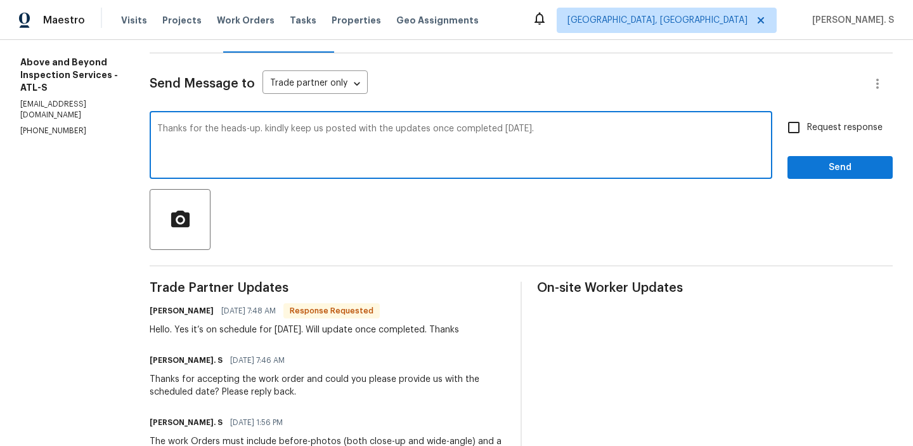
type textarea "Thanks for the heads-up. kindly keep us posted with the updates once completed …"
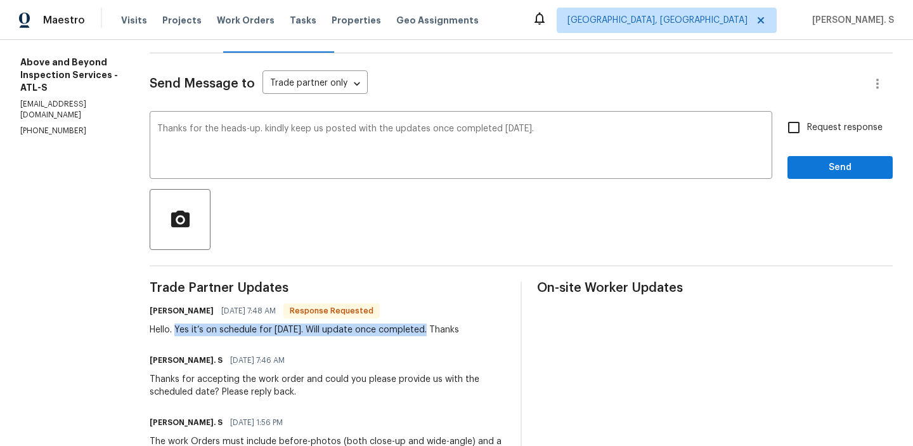
drag, startPoint x: 222, startPoint y: 331, endPoint x: 467, endPoint y: 331, distance: 244.6
click at [459, 331] on div "Hello. Yes it’s on schedule for today. Will update once completed. Thanks" at bounding box center [304, 329] width 309 height 13
copy div "Yes it’s on schedule for today. Will update once completed."
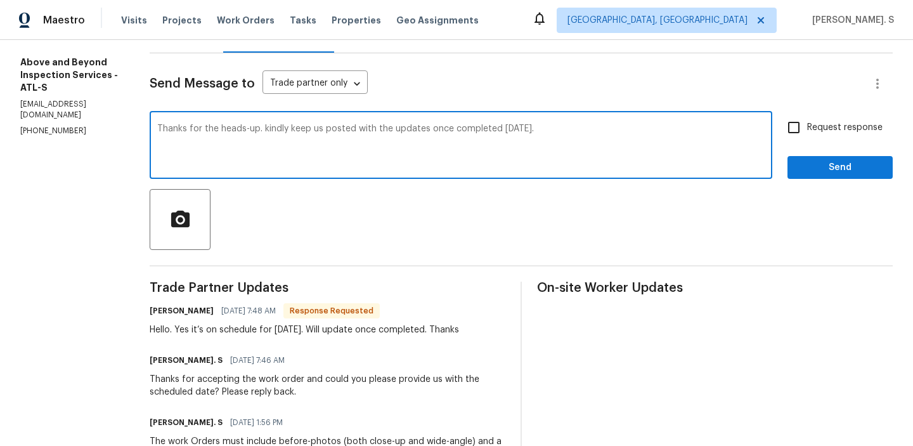
drag, startPoint x: 335, startPoint y: 129, endPoint x: 797, endPoint y: 129, distance: 462.0
click at [797, 129] on div "Thanks for the heads-up. kindly keep us posted with the updates once completed …" at bounding box center [521, 146] width 743 height 65
click at [819, 120] on label "Request response" at bounding box center [831, 127] width 102 height 27
click at [807, 120] on input "Request response" at bounding box center [793, 127] width 27 height 27
checkbox input "true"
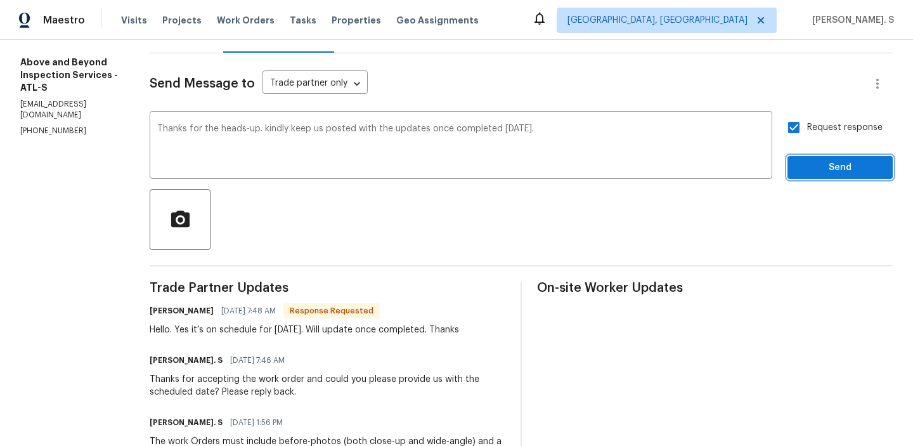
click at [811, 167] on span "Send" at bounding box center [839, 168] width 85 height 16
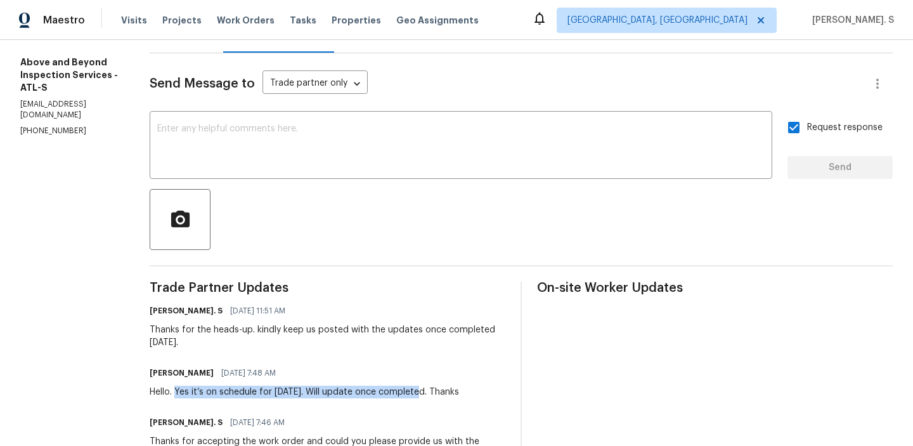
drag, startPoint x: 301, startPoint y: 392, endPoint x: 460, endPoint y: 392, distance: 159.1
click at [459, 392] on div "Hello. Yes it’s on schedule for today. Will update once completed. Thanks" at bounding box center [304, 391] width 309 height 13
copy div "Yes it’s on schedule for today. Will update once completed"
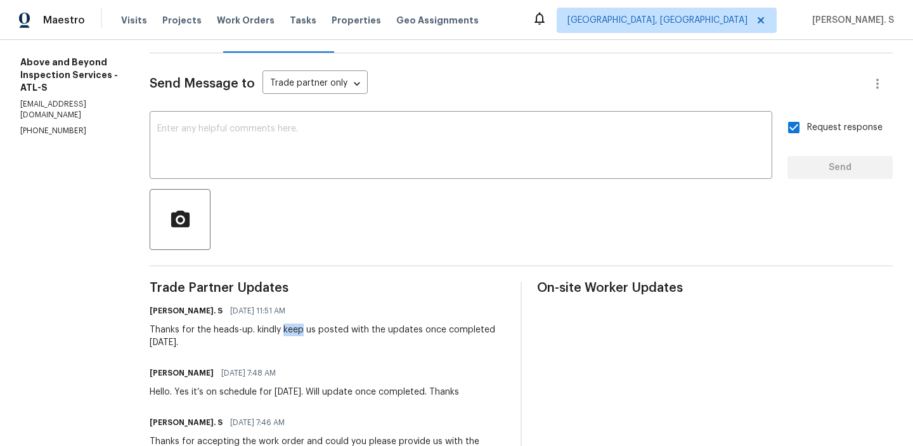
drag, startPoint x: 330, startPoint y: 327, endPoint x: 346, endPoint y: 332, distance: 16.6
click at [346, 332] on div "Thanks for the heads-up. kindly keep us posted with the updates once completed …" at bounding box center [328, 335] width 356 height 25
copy div "keep"
click at [314, 332] on div "Thanks for the heads-up. kindly keep us posted with the updates once completed …" at bounding box center [328, 335] width 356 height 25
drag, startPoint x: 324, startPoint y: 328, endPoint x: 366, endPoint y: 349, distance: 46.2
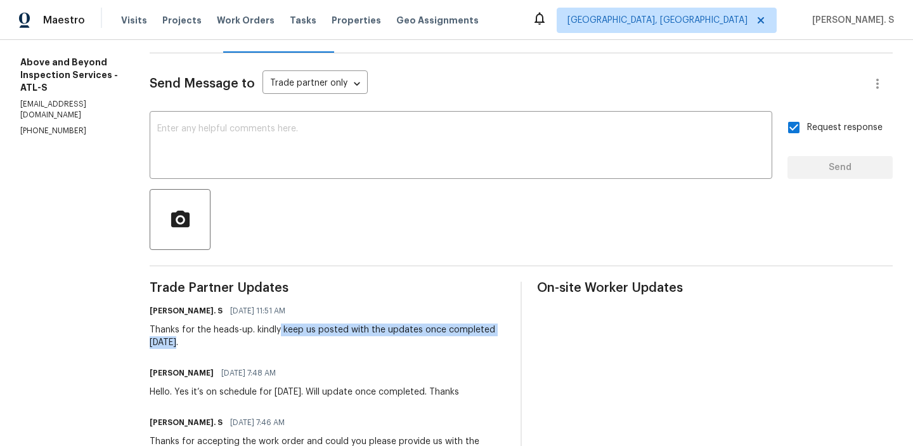
copy div "keep us posted with the updates once completed today."
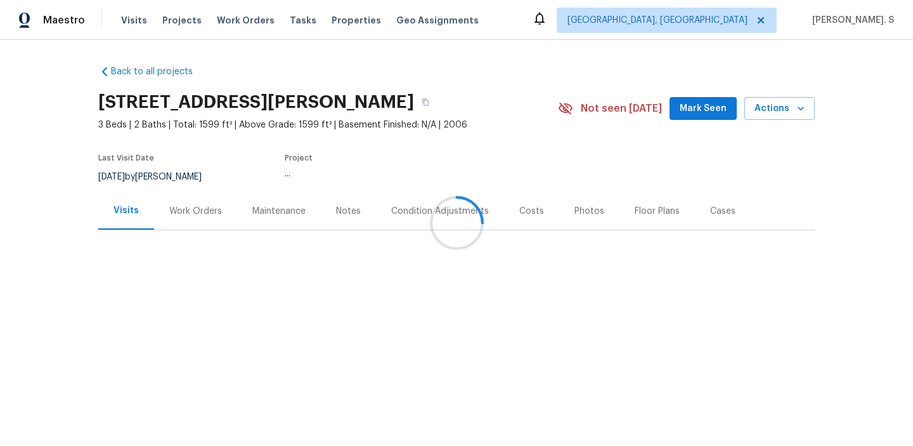
click at [186, 205] on div "Work Orders" at bounding box center [195, 211] width 53 height 13
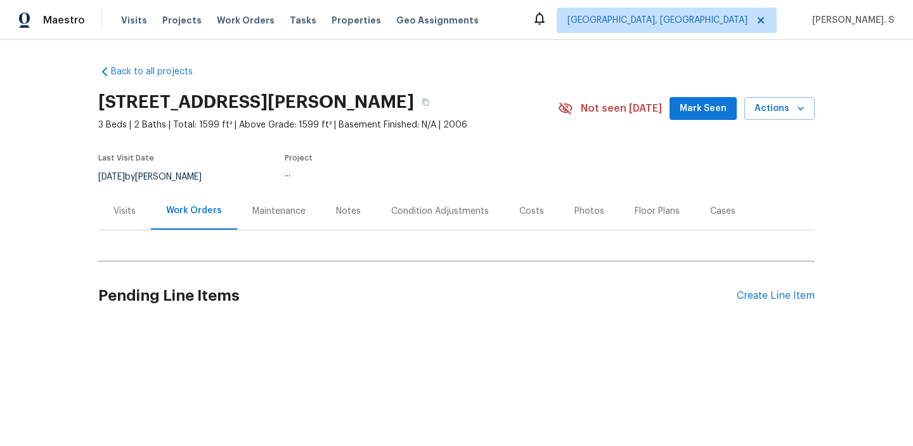
click at [186, 204] on div "Work Orders" at bounding box center [194, 210] width 56 height 13
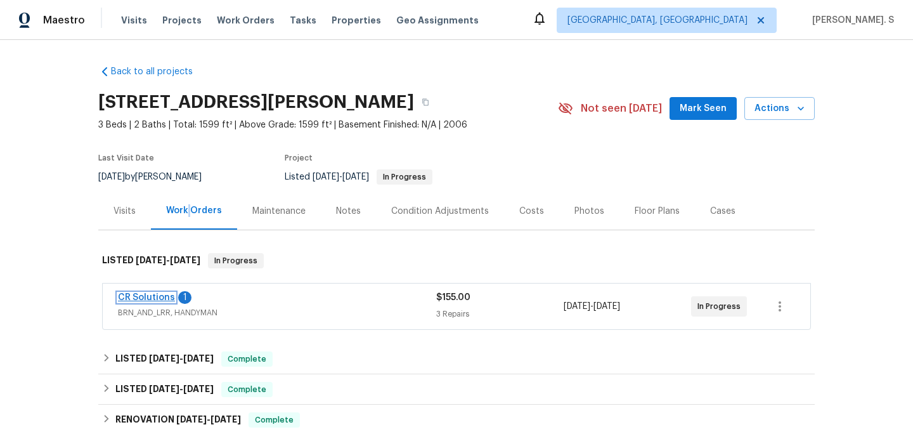
click at [124, 295] on link "CR Solutions" at bounding box center [146, 297] width 57 height 9
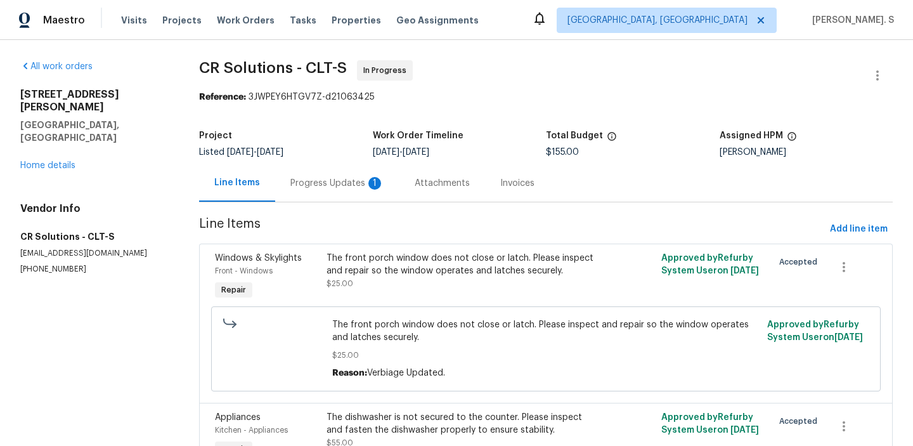
click at [339, 174] on div "Progress Updates 1" at bounding box center [337, 182] width 124 height 37
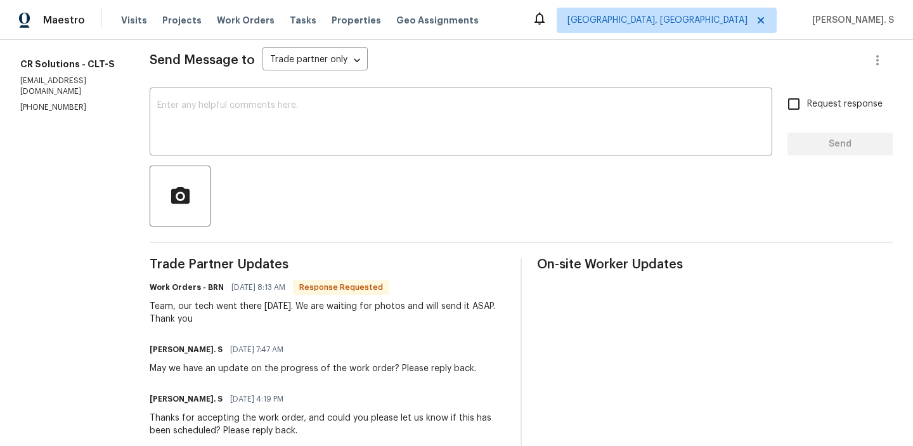
scroll to position [200, 0]
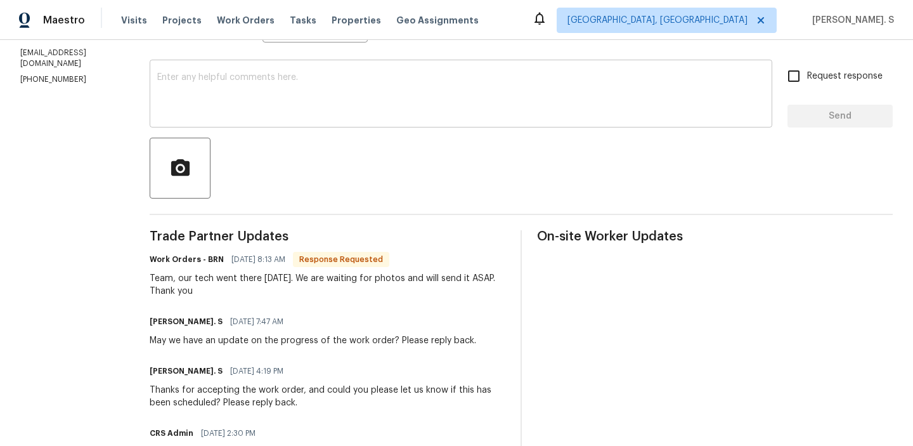
click at [292, 105] on textarea at bounding box center [460, 95] width 607 height 44
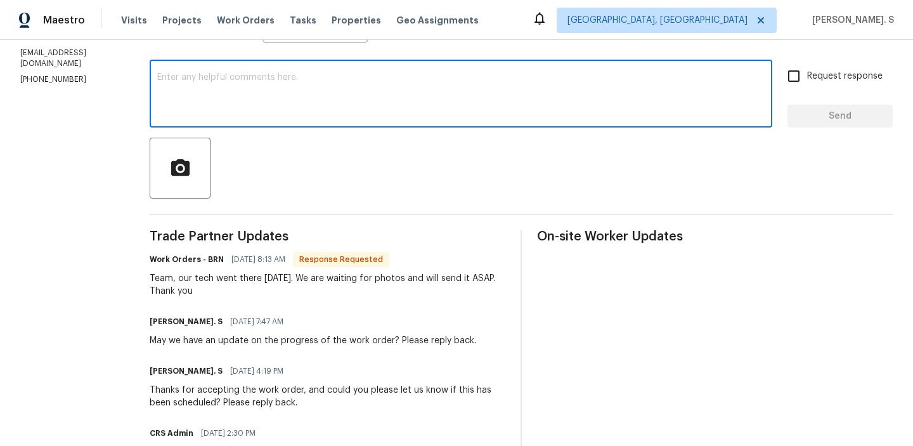
click at [257, 102] on textarea at bounding box center [460, 95] width 607 height 44
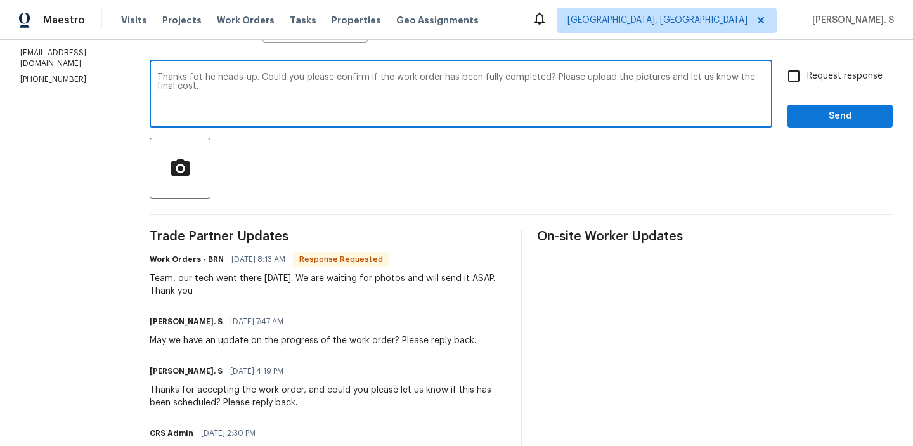
type textarea "Thanks fot he heads-up. Could you please confirm if the work order has been ful…"
click at [816, 85] on label "Request response" at bounding box center [831, 76] width 102 height 27
click at [807, 85] on input "Request response" at bounding box center [793, 76] width 27 height 27
checkbox input "true"
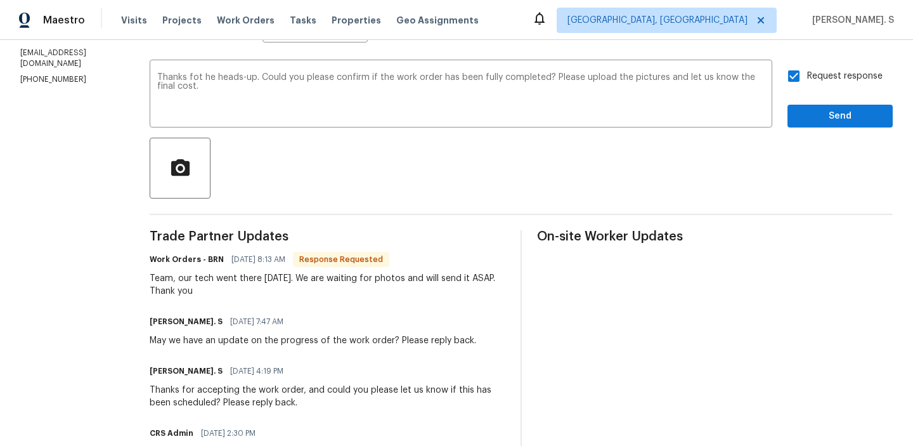
click at [238, 283] on div "Team, our tech went there yesterday. We are waiting for photos and will send it…" at bounding box center [328, 284] width 356 height 25
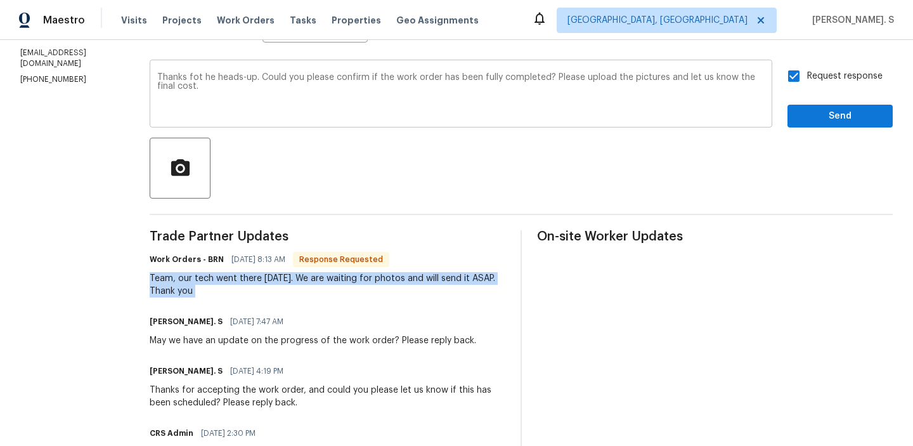
copy div "Team, our tech went there yesterday. We are waiting for photos and will send it…"
click at [802, 112] on span "Send" at bounding box center [839, 116] width 85 height 16
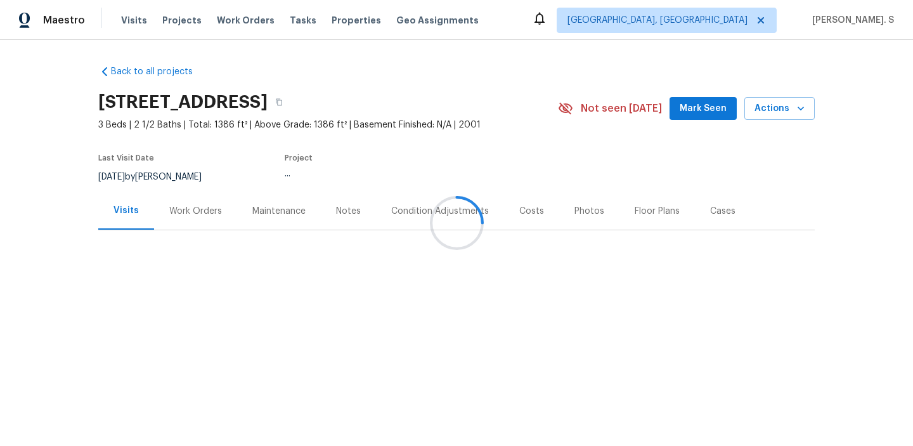
click at [208, 205] on div "Work Orders" at bounding box center [195, 211] width 53 height 13
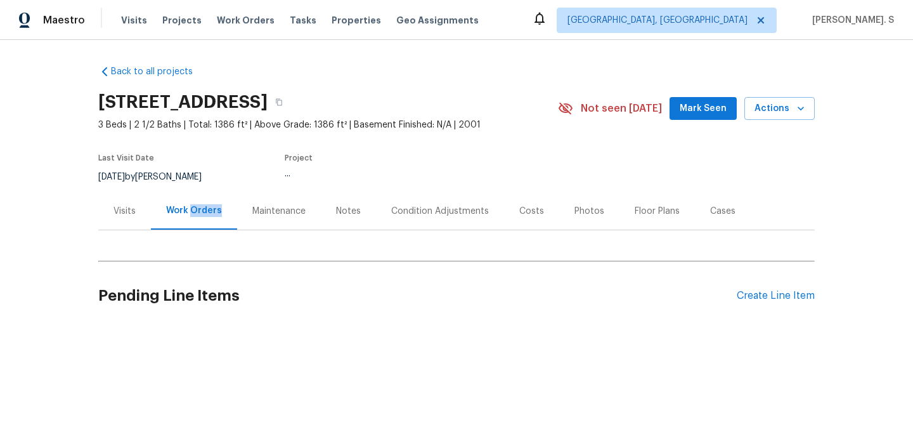
click at [208, 204] on div "Work Orders" at bounding box center [194, 210] width 56 height 13
